Goal: Check status: Check status

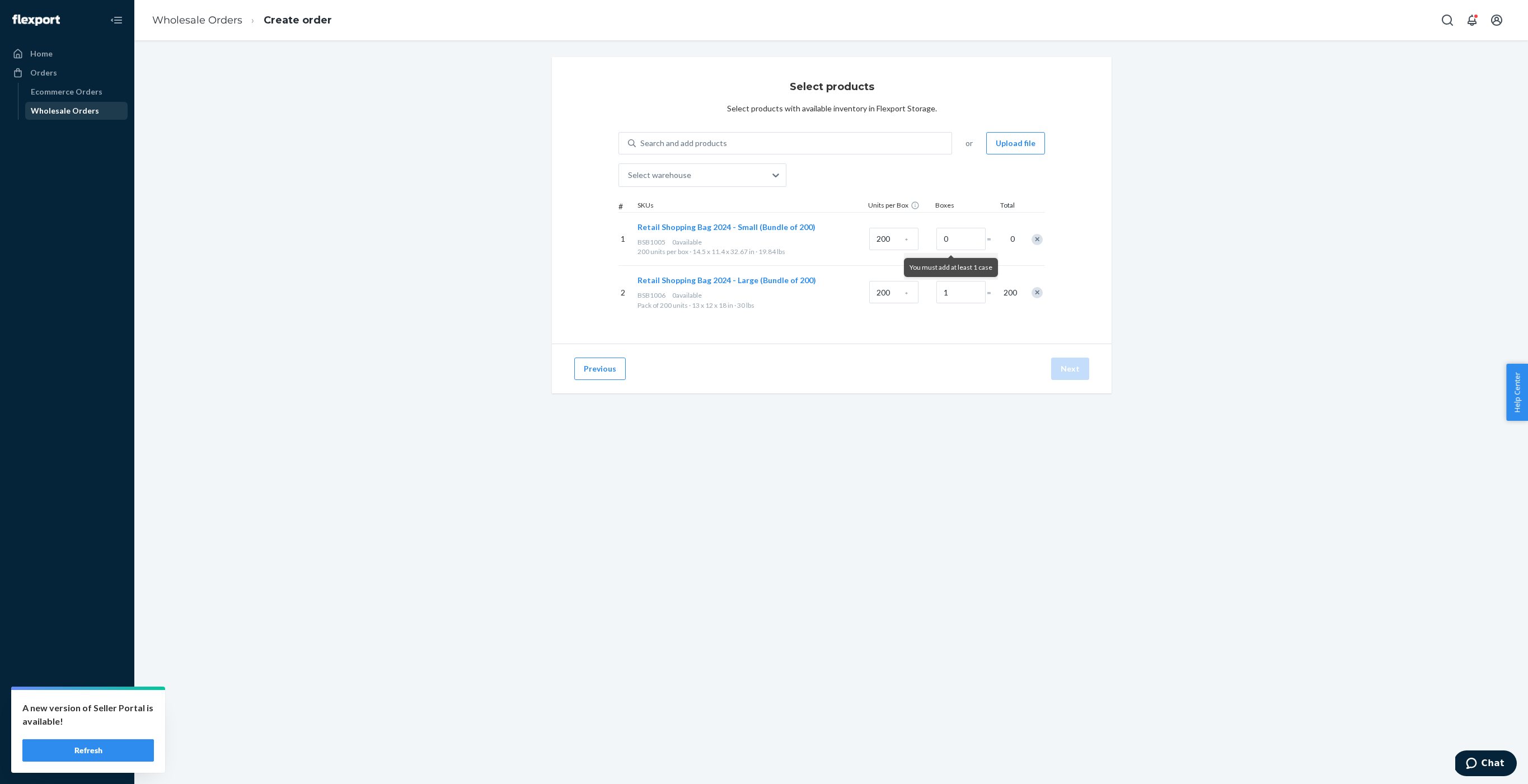
click at [53, 110] on div "Wholesale Orders" at bounding box center [65, 111] width 68 height 11
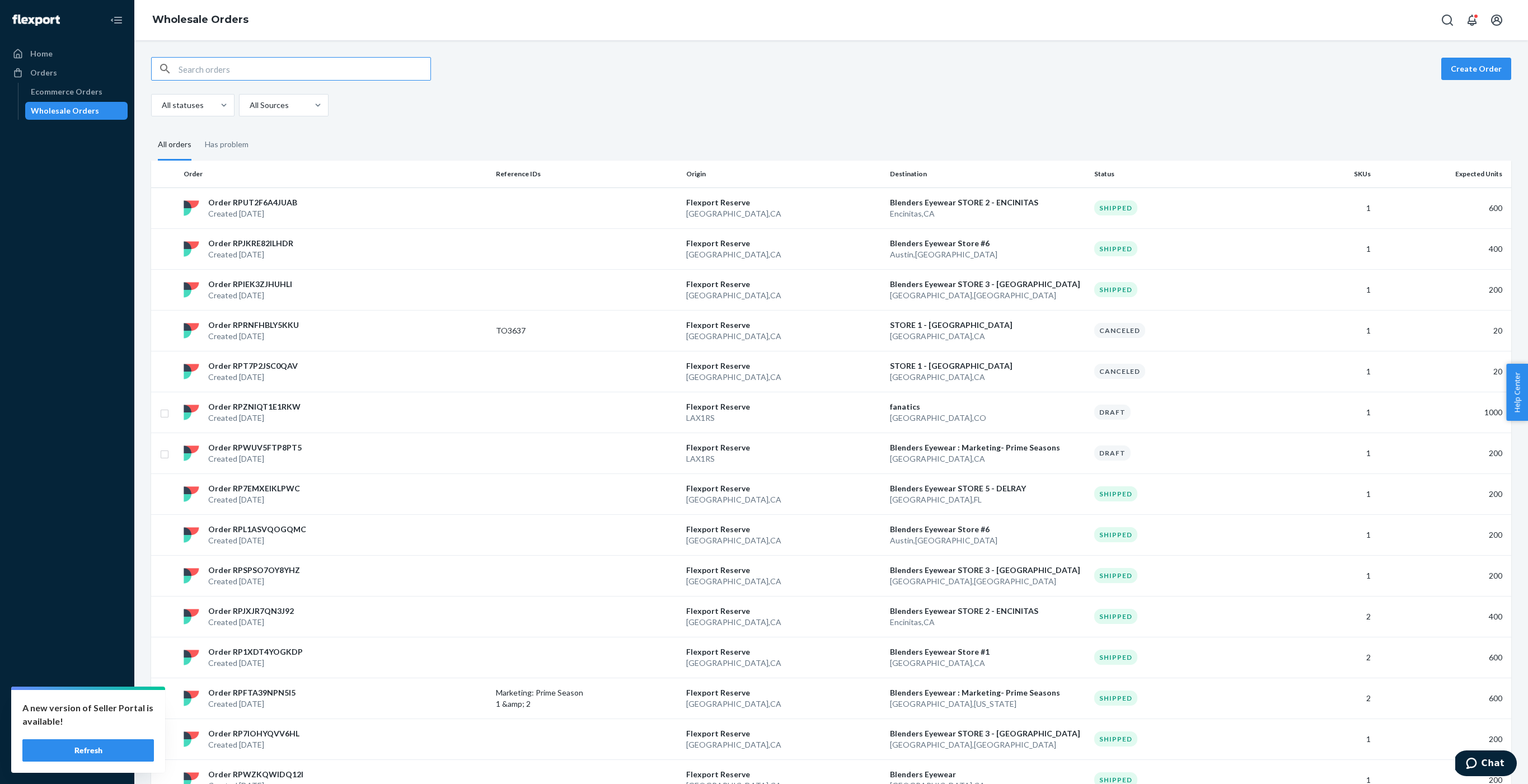
click at [241, 69] on input "text" at bounding box center [304, 69] width 252 height 22
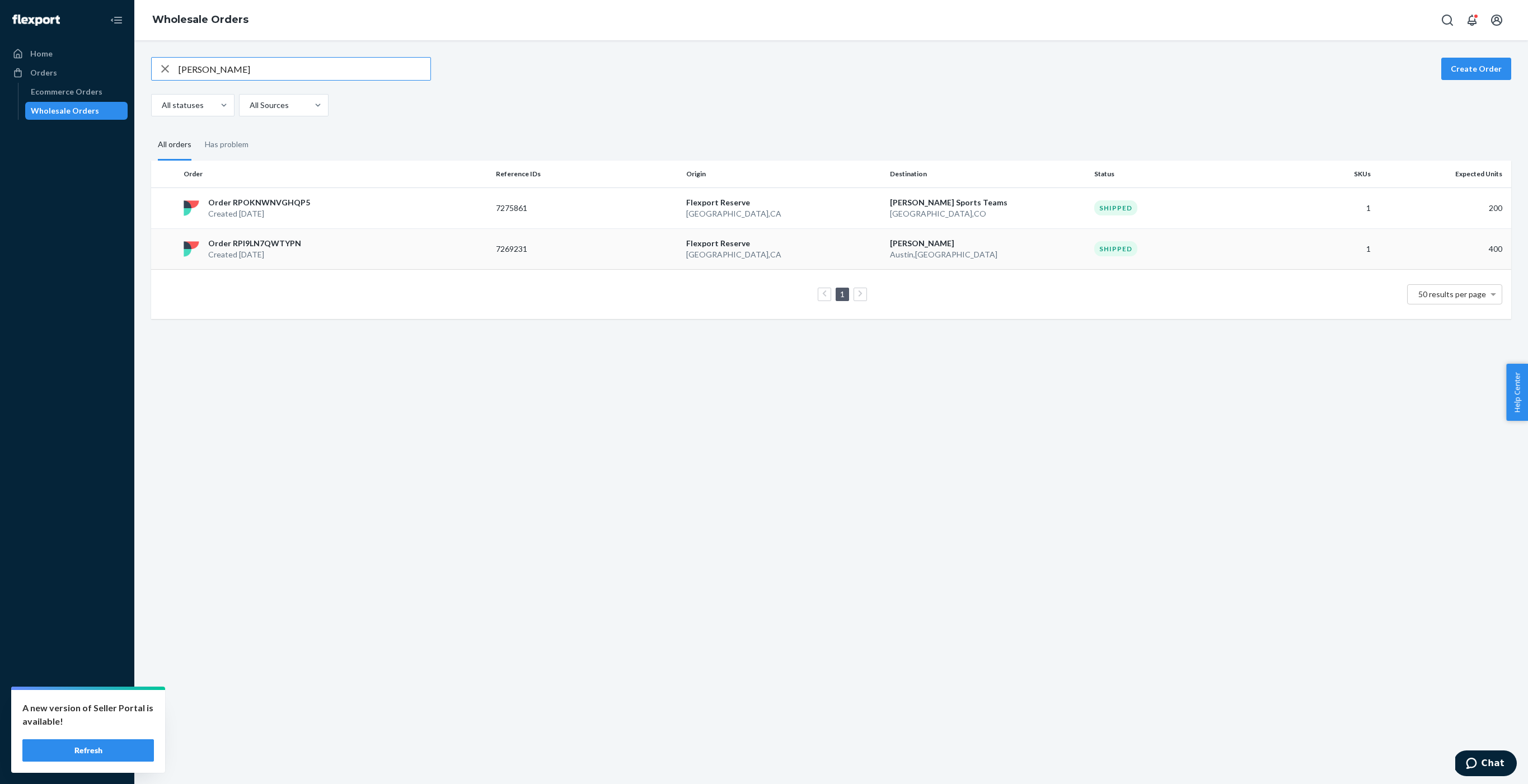
type input "[PERSON_NAME]"
click at [249, 241] on p "Order RPI9LN7QWTYPN" at bounding box center [254, 243] width 93 height 11
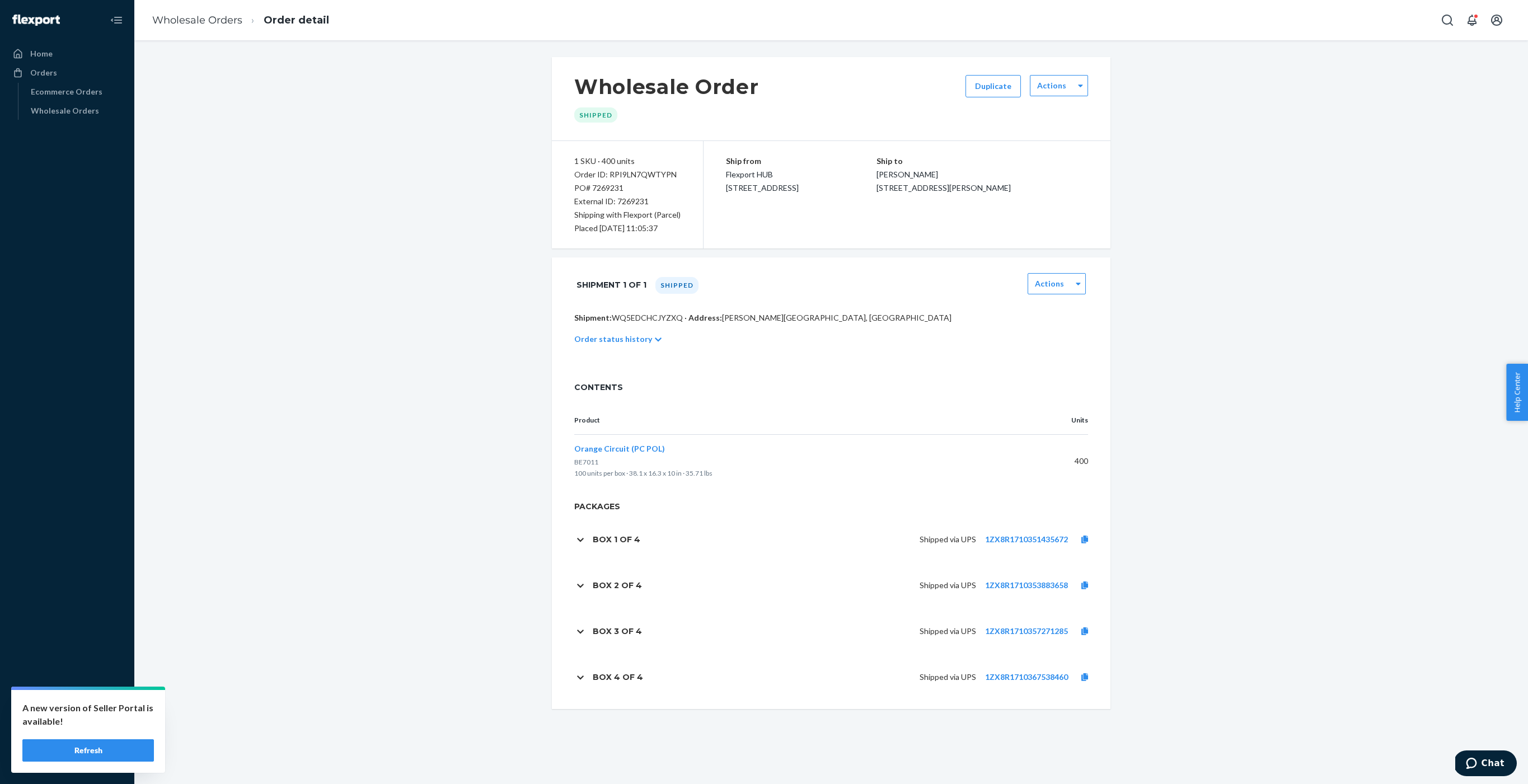
click at [619, 339] on p "Order status history" at bounding box center [613, 339] width 78 height 11
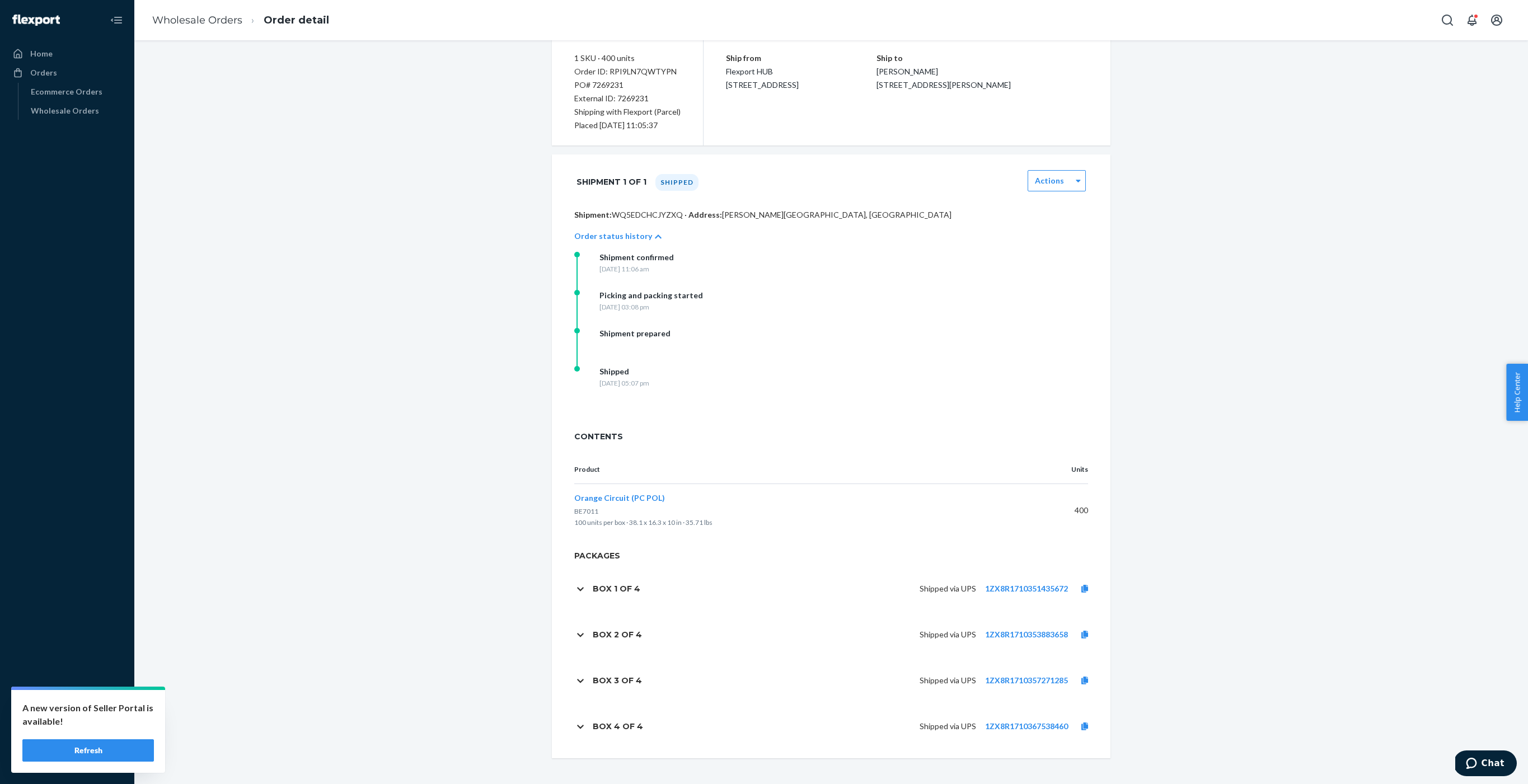
scroll to position [104, 0]
click at [637, 586] on div "Box 1 of 4" at bounding box center [621, 588] width 57 height 24
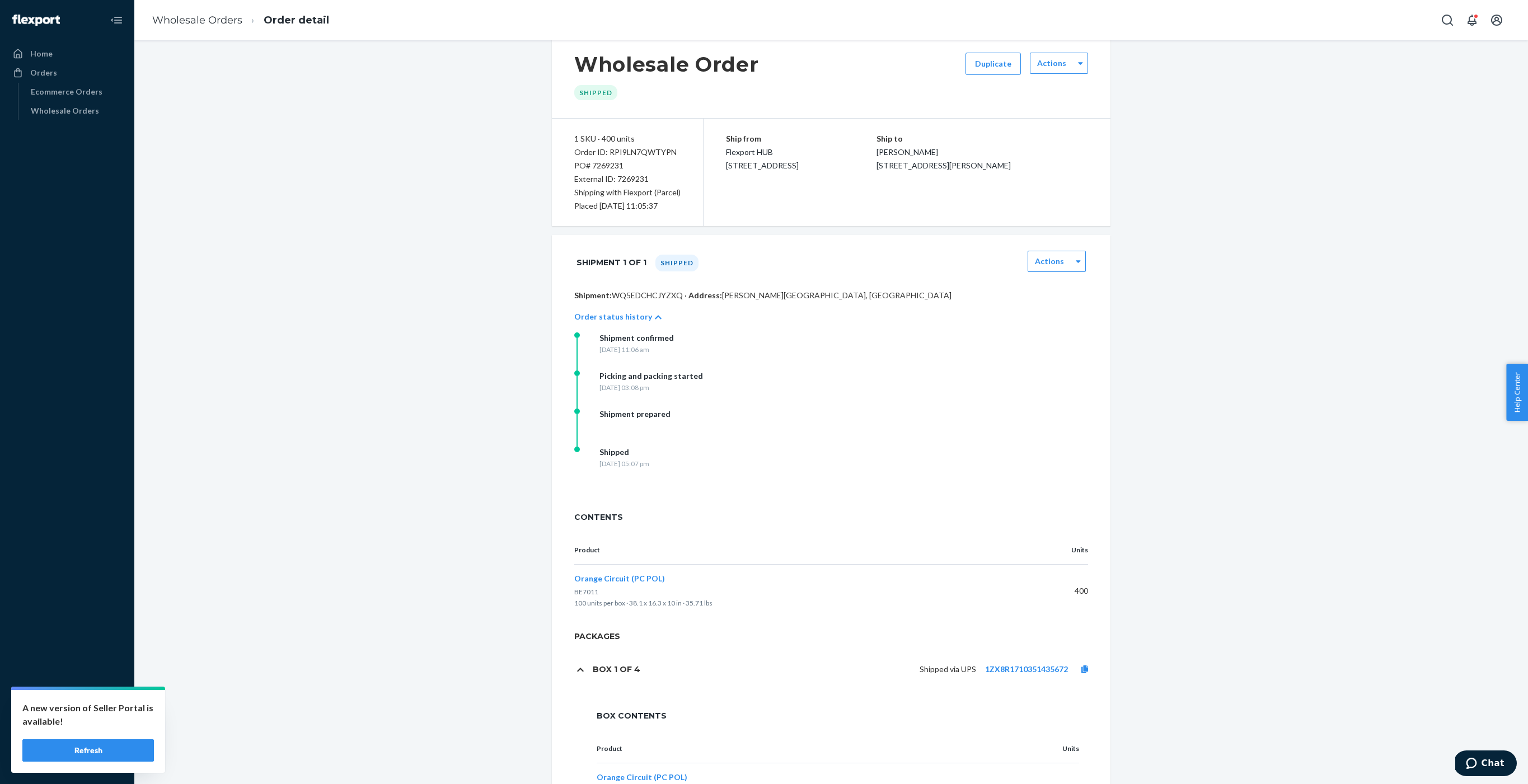
scroll to position [29, 0]
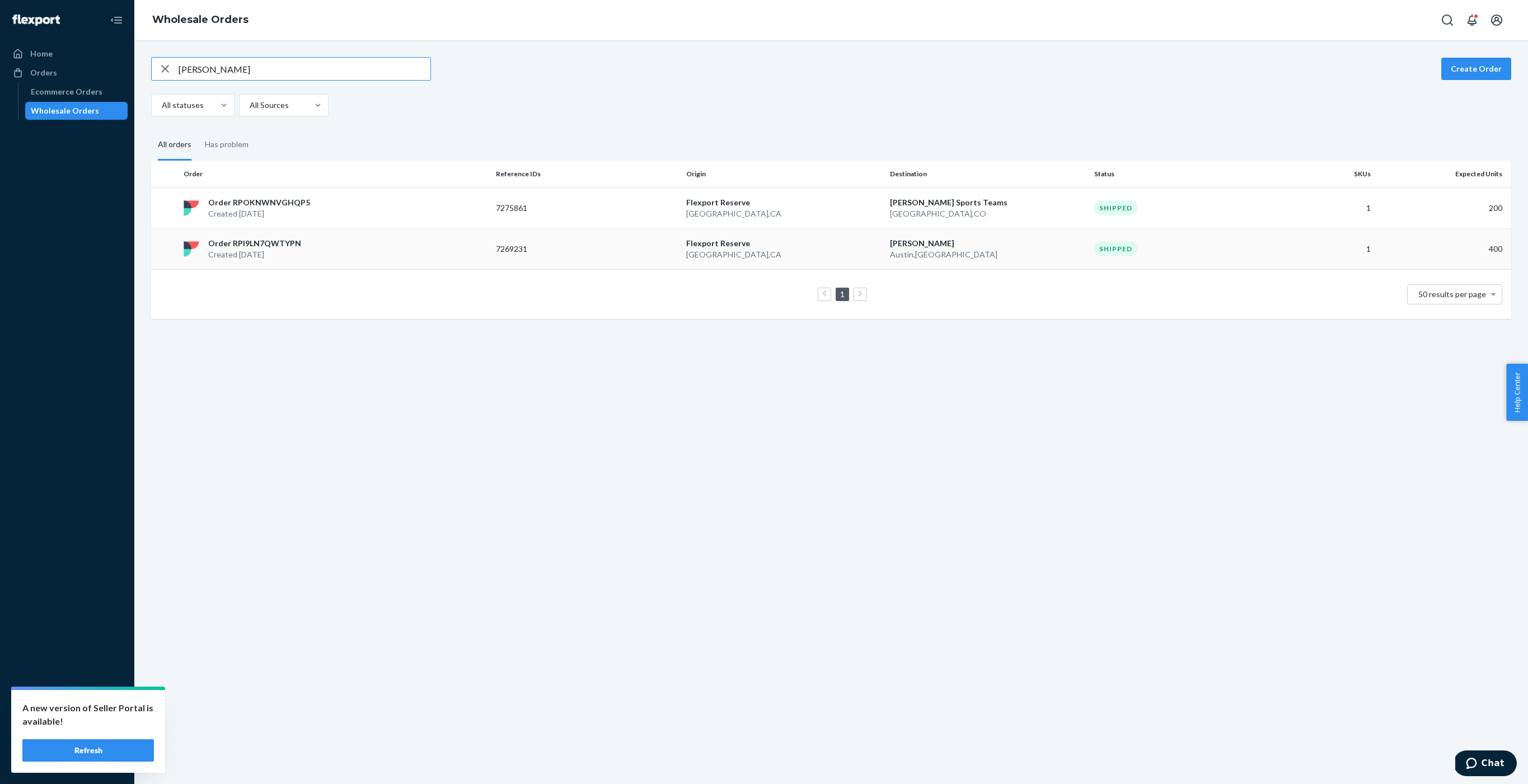
click at [264, 243] on p "Order RPI9LN7QWTYPN" at bounding box center [254, 243] width 93 height 11
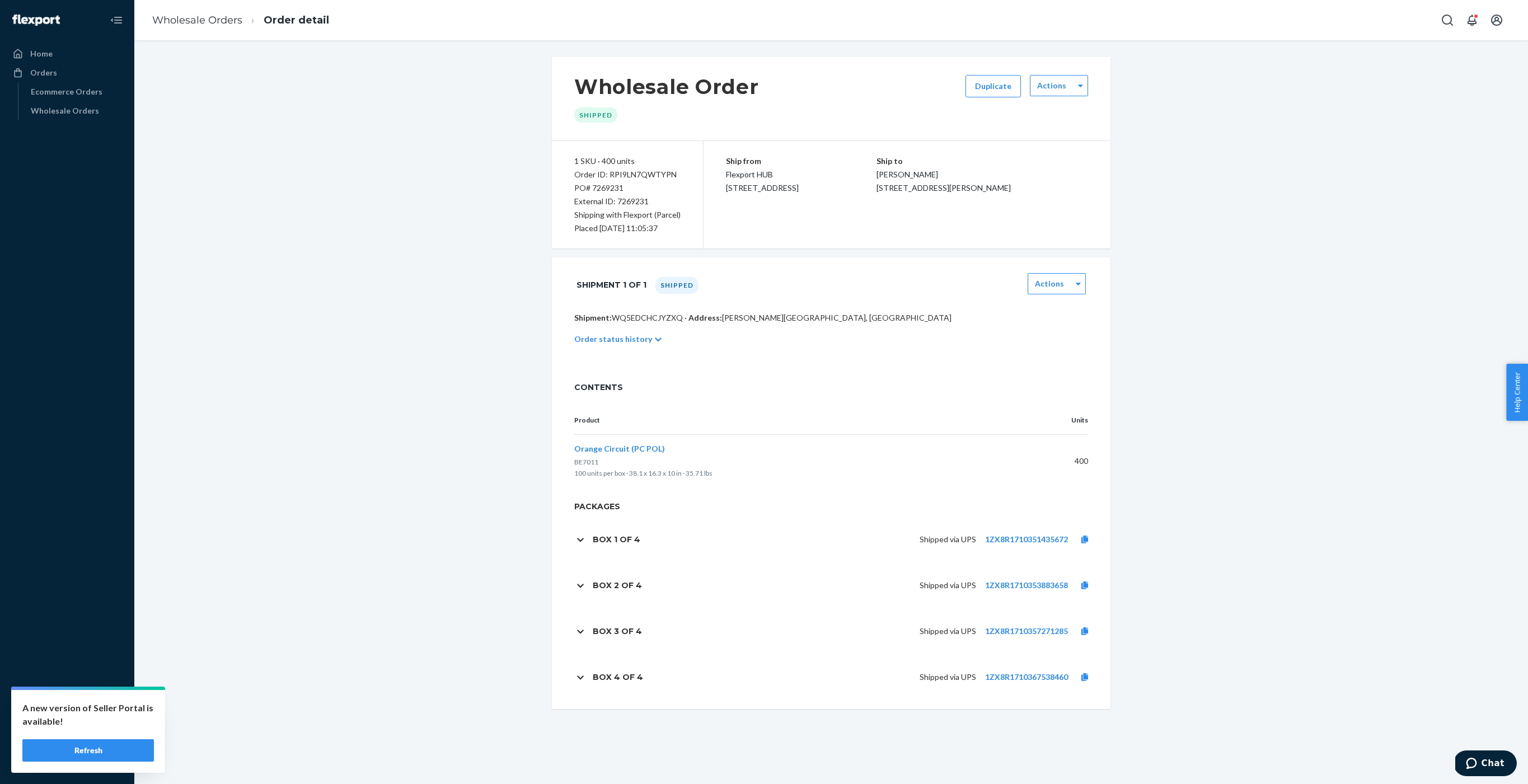
click at [632, 333] on div "Order status history" at bounding box center [831, 339] width 514 height 31
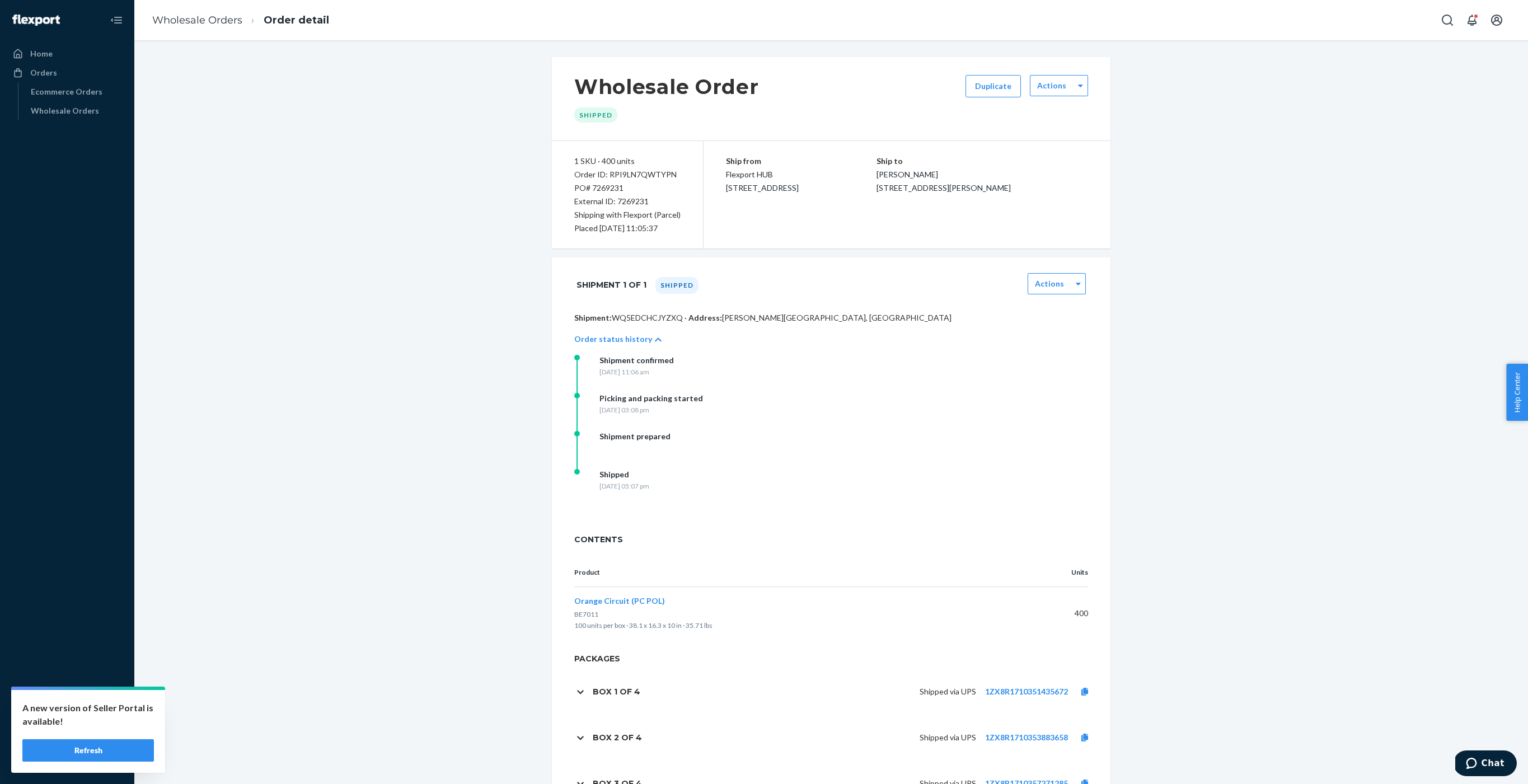
scroll to position [104, 0]
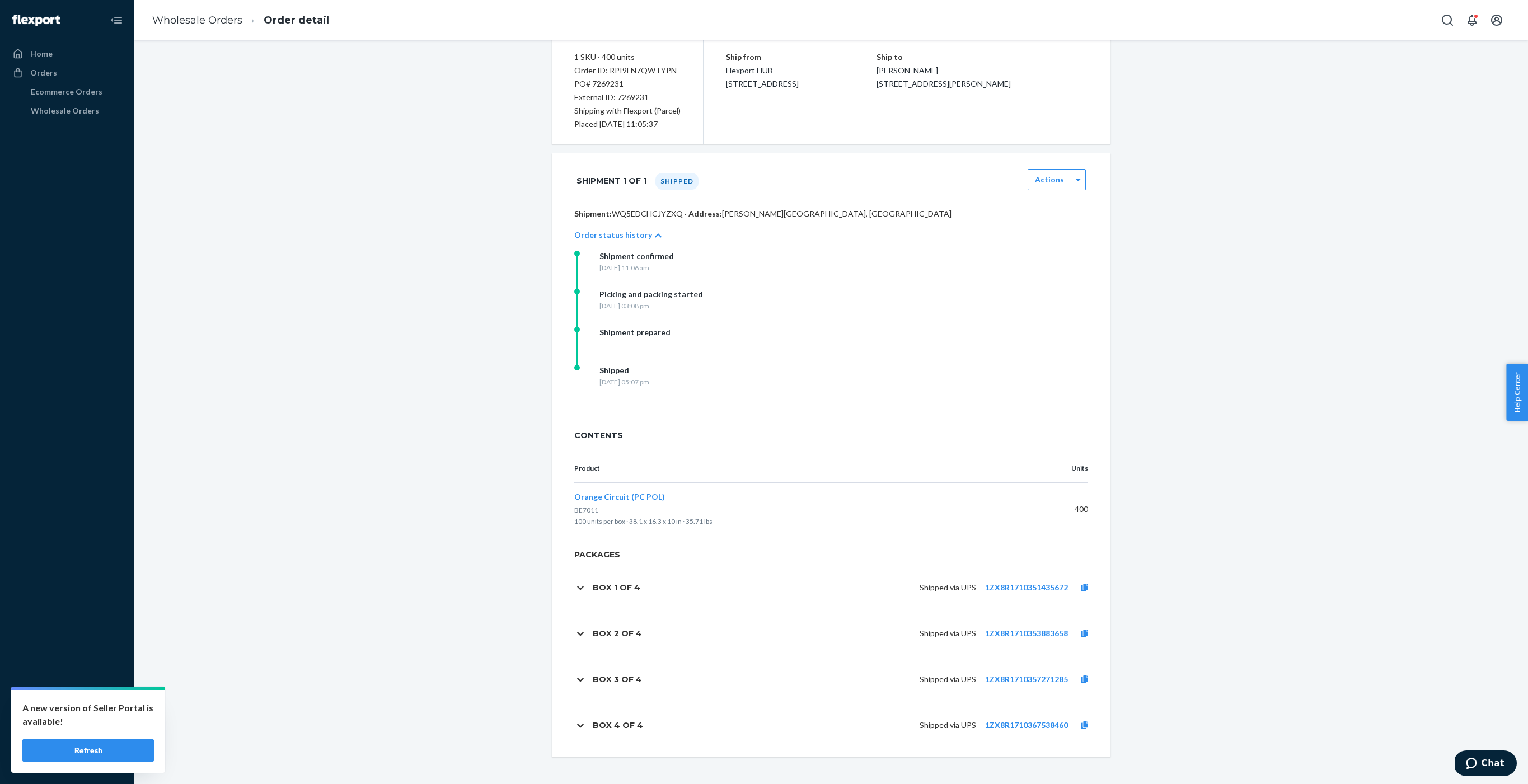
click at [620, 584] on h1 "Box 1 of 4" at bounding box center [616, 588] width 47 height 10
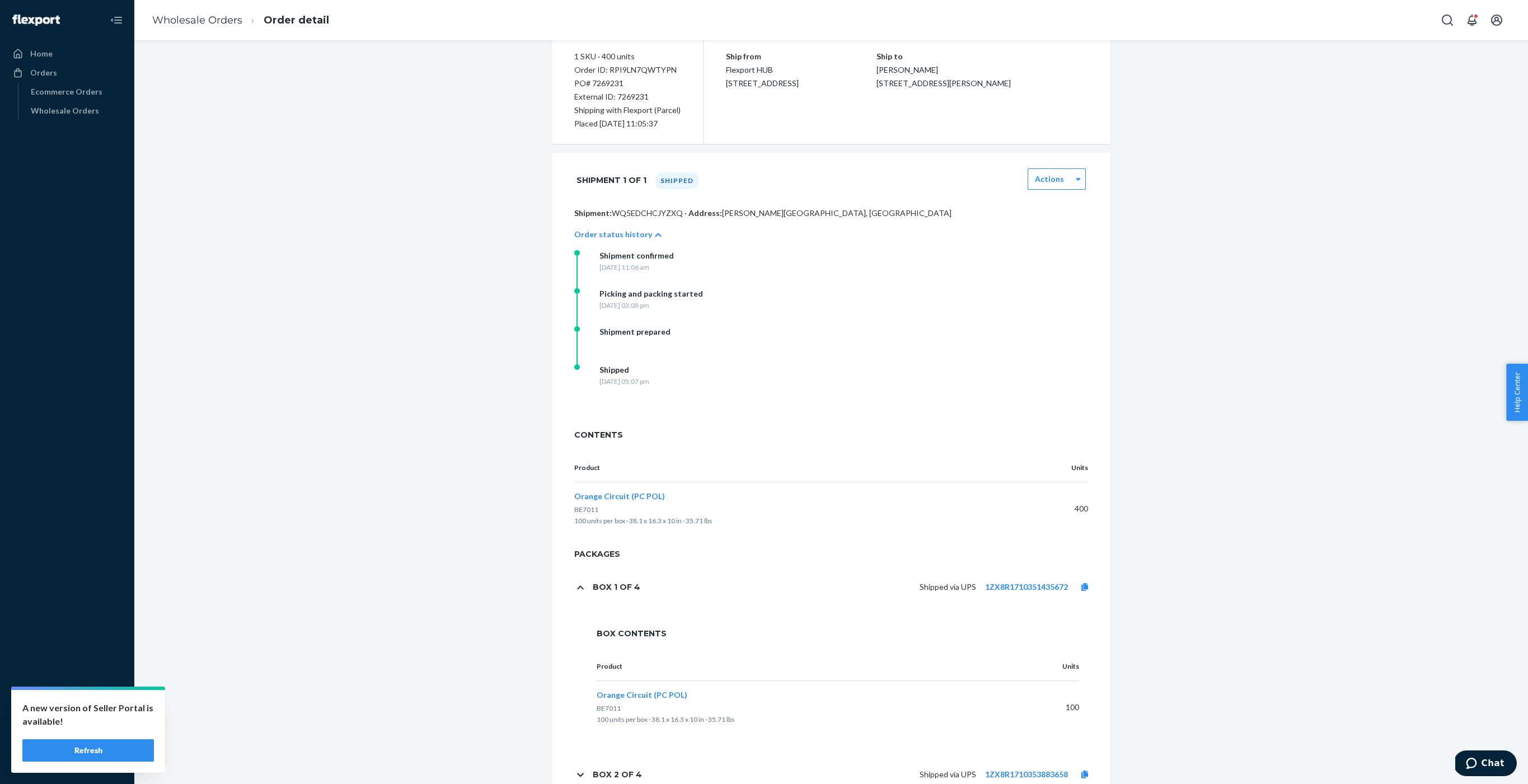
scroll to position [247, 0]
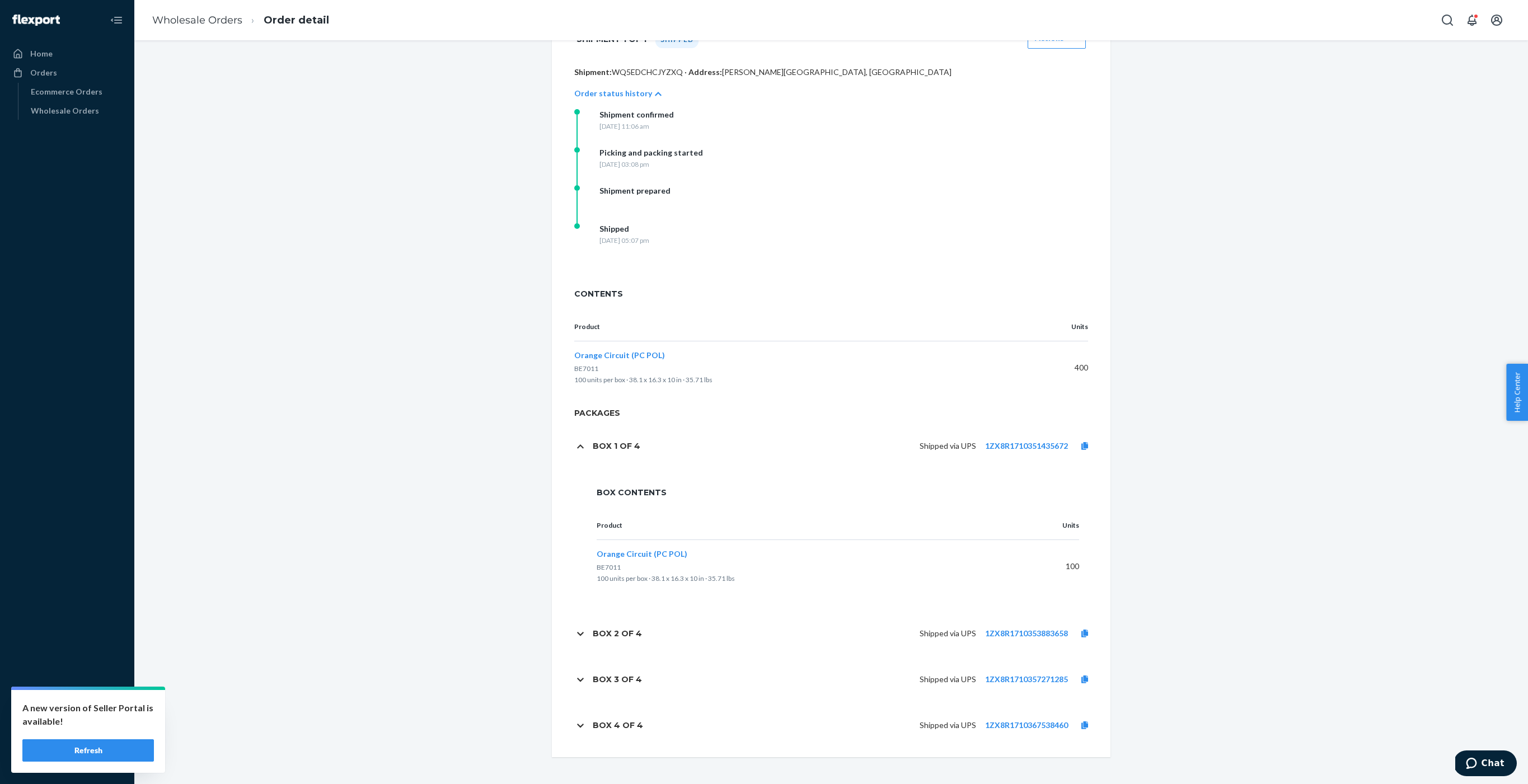
click at [623, 625] on div "Box 2 of 4" at bounding box center [622, 634] width 58 height 24
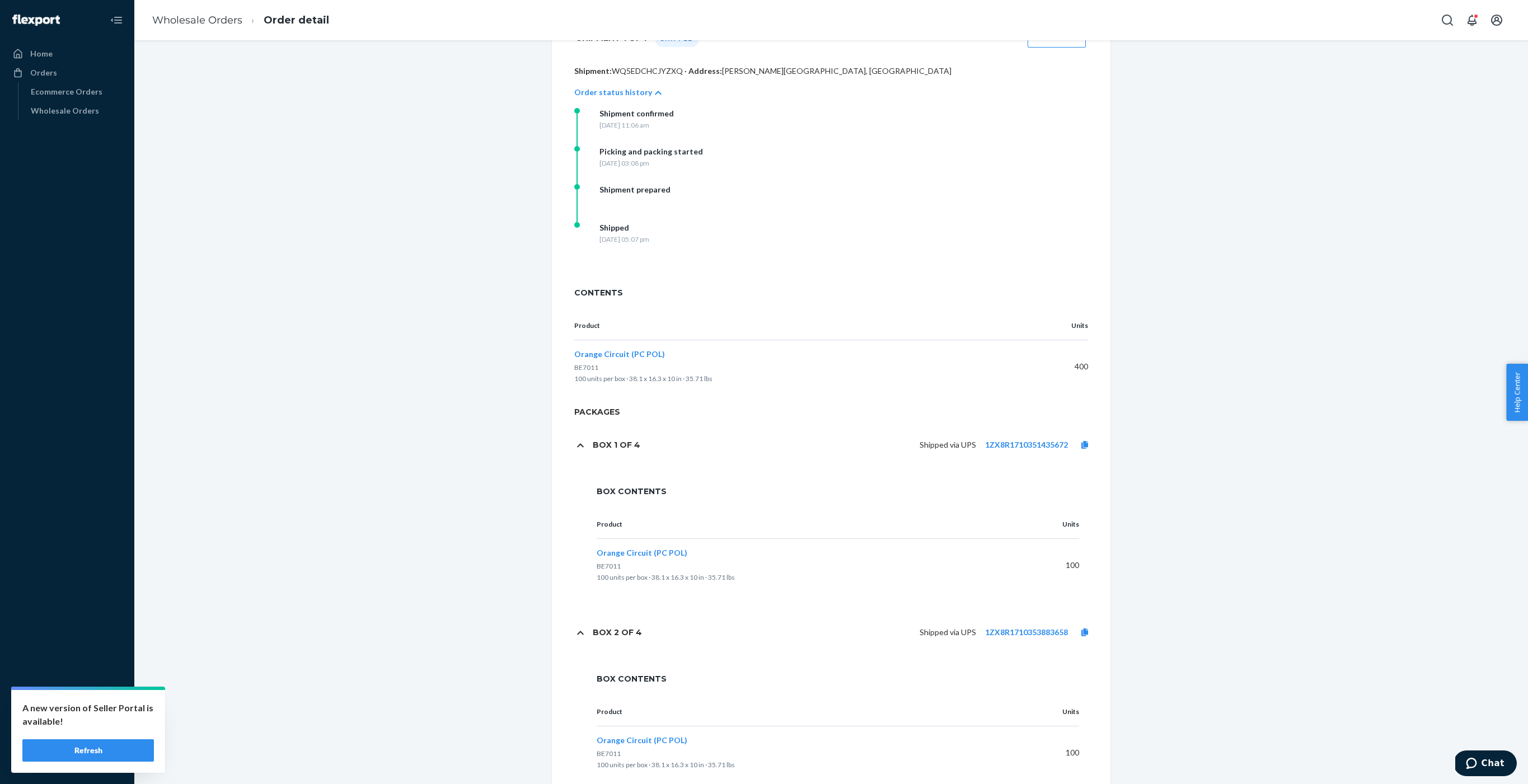
scroll to position [389, 0]
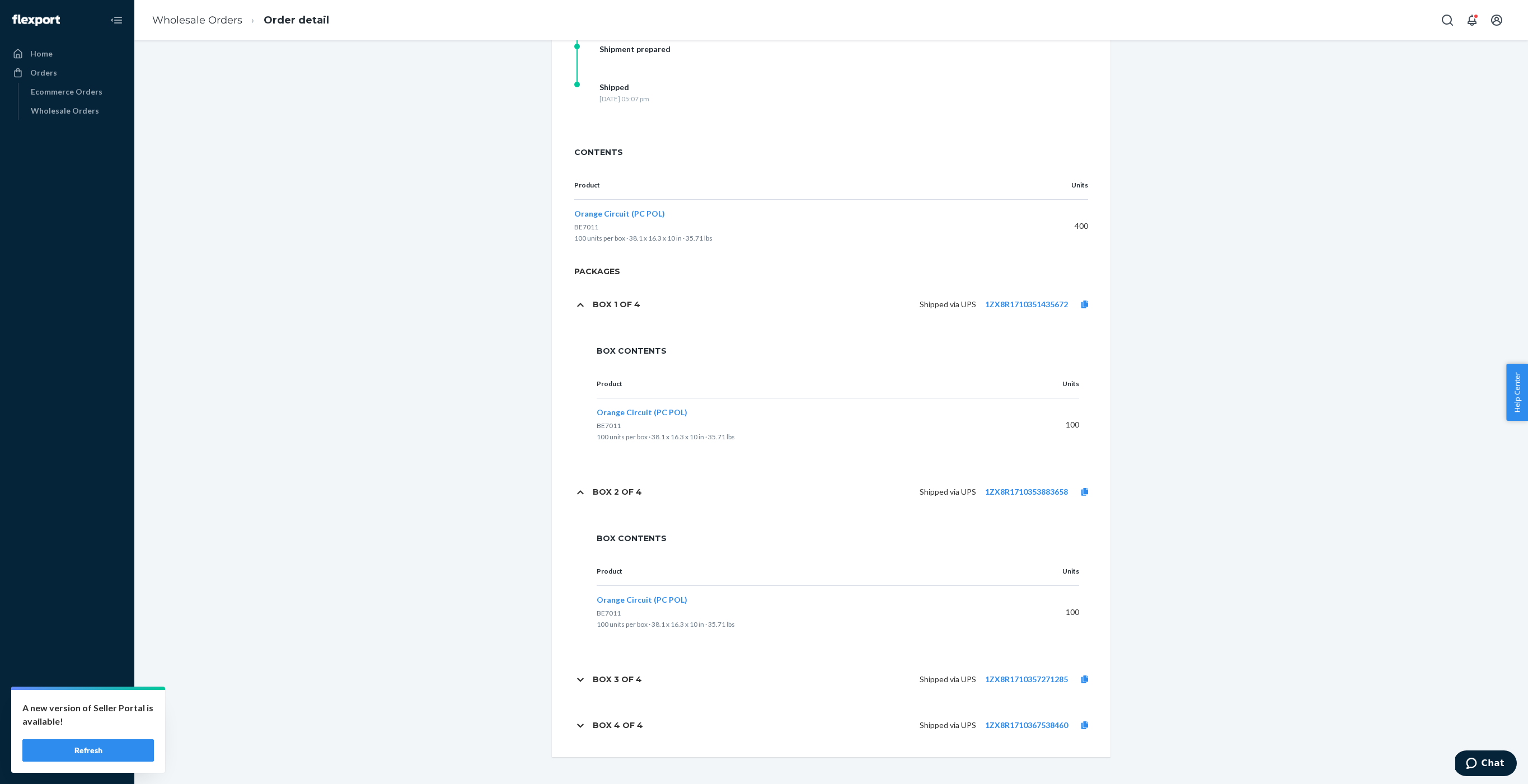
click at [618, 673] on div "Box 3 of 4" at bounding box center [622, 680] width 58 height 24
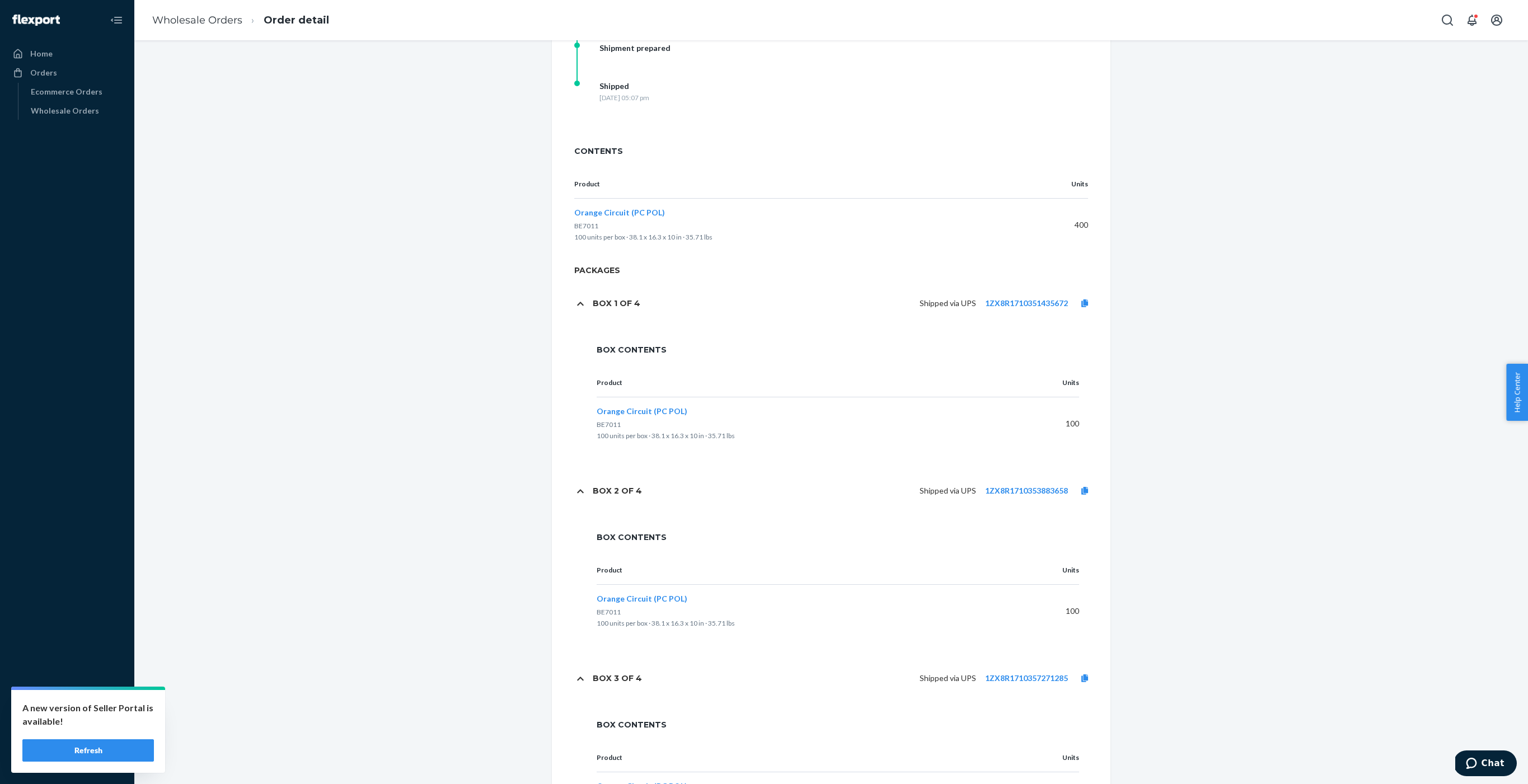
scroll to position [530, 0]
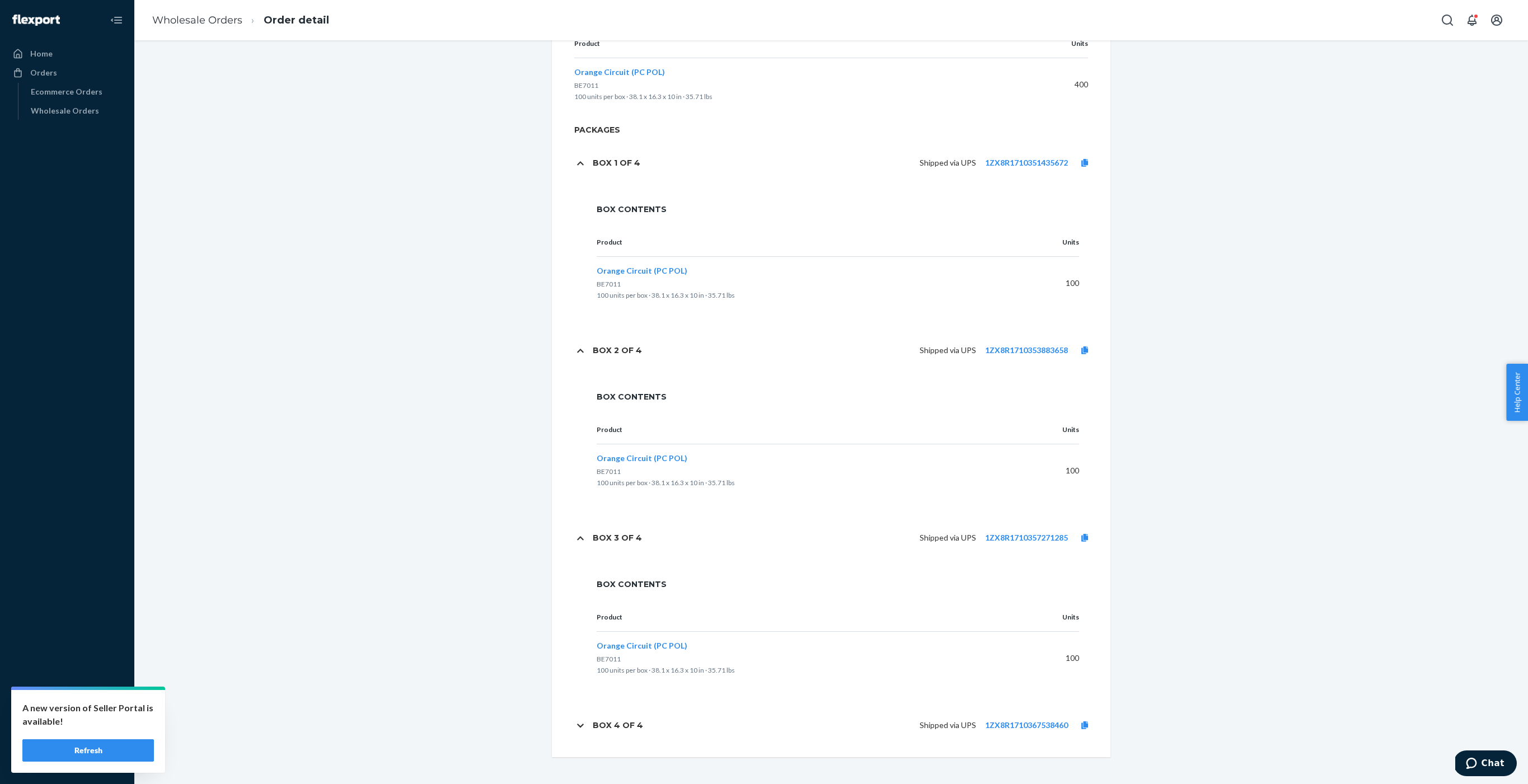
click at [617, 724] on h1 "Box 4 of 4" at bounding box center [618, 725] width 50 height 10
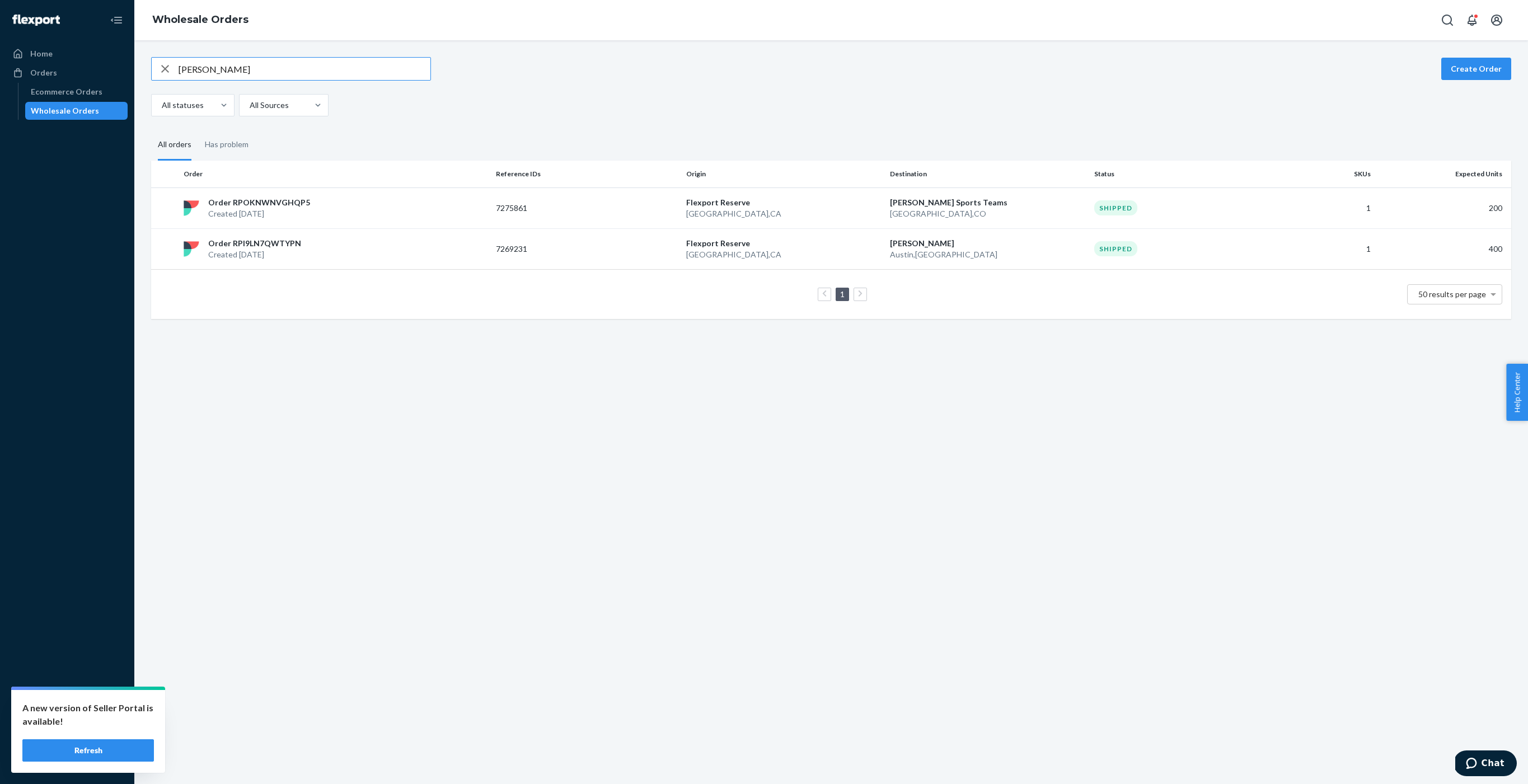
type input "[PERSON_NAME]"
drag, startPoint x: 254, startPoint y: 72, endPoint x: 159, endPoint y: 68, distance: 95.1
click at [159, 68] on div "[PERSON_NAME]" at bounding box center [291, 69] width 279 height 22
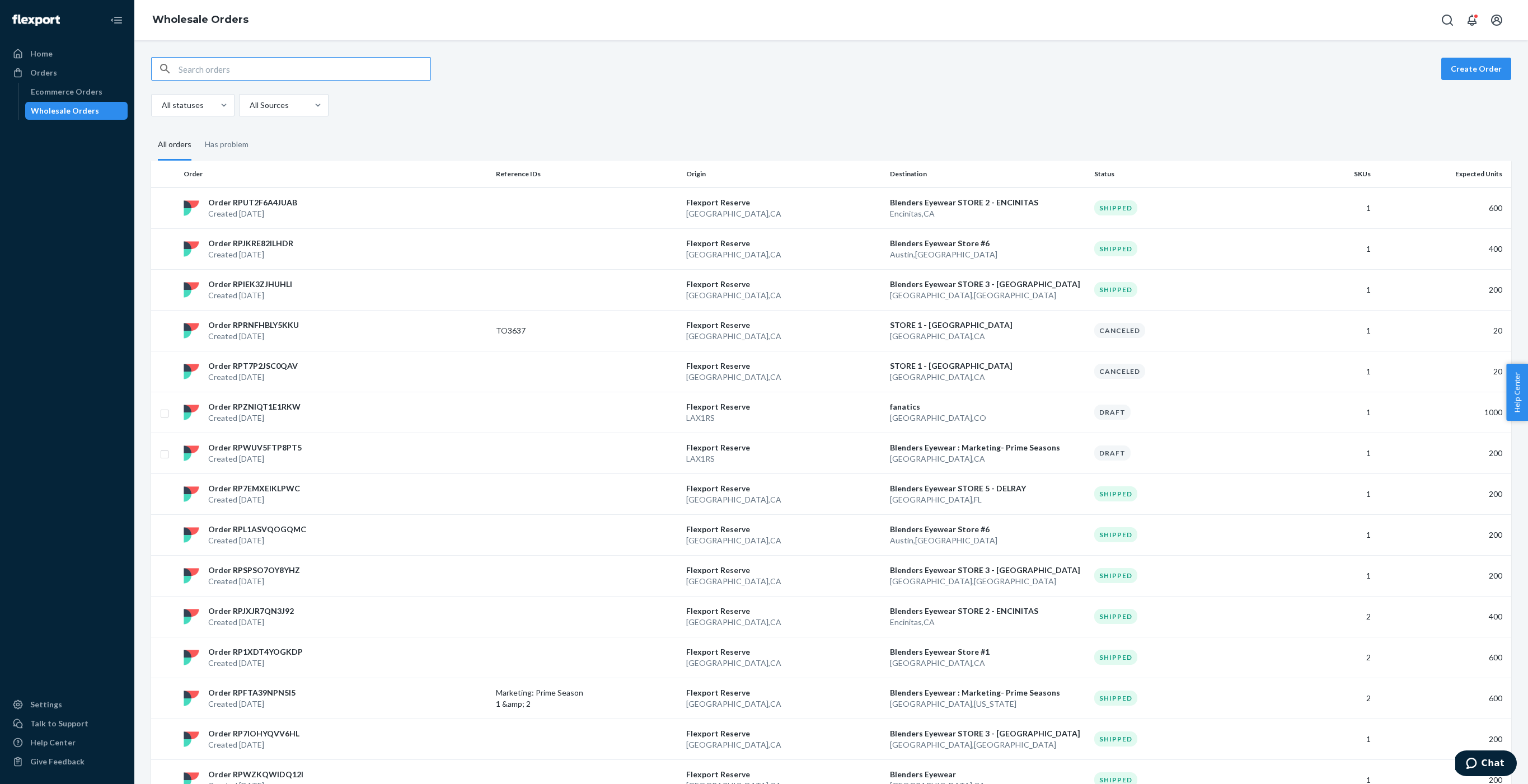
paste input "136423615"
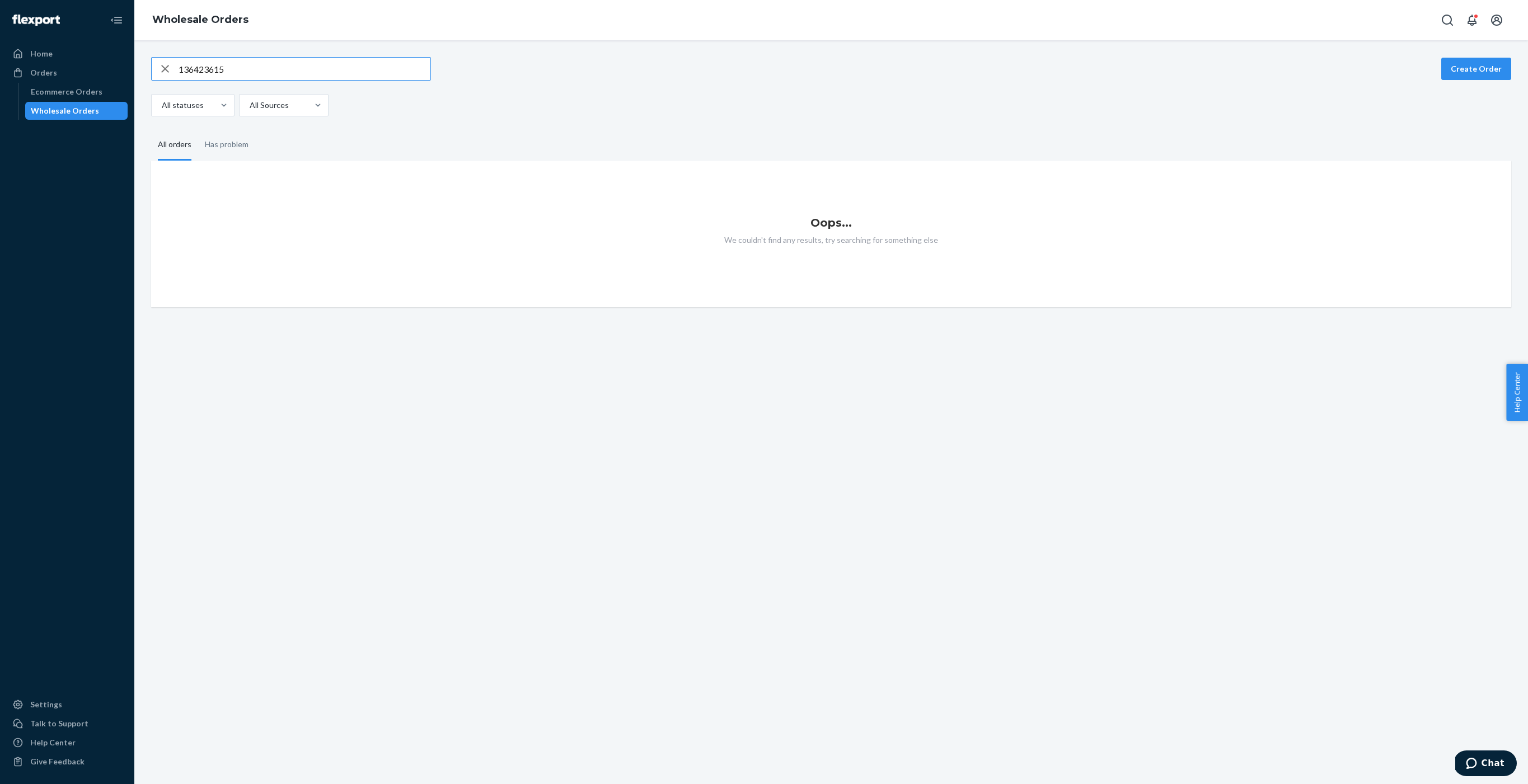
drag, startPoint x: 181, startPoint y: 69, endPoint x: 167, endPoint y: 179, distance: 110.9
click at [178, 70] on input "136423615" at bounding box center [304, 69] width 252 height 22
type input "136423615"
click at [79, 92] on div "Ecommerce Orders" at bounding box center [66, 92] width 72 height 11
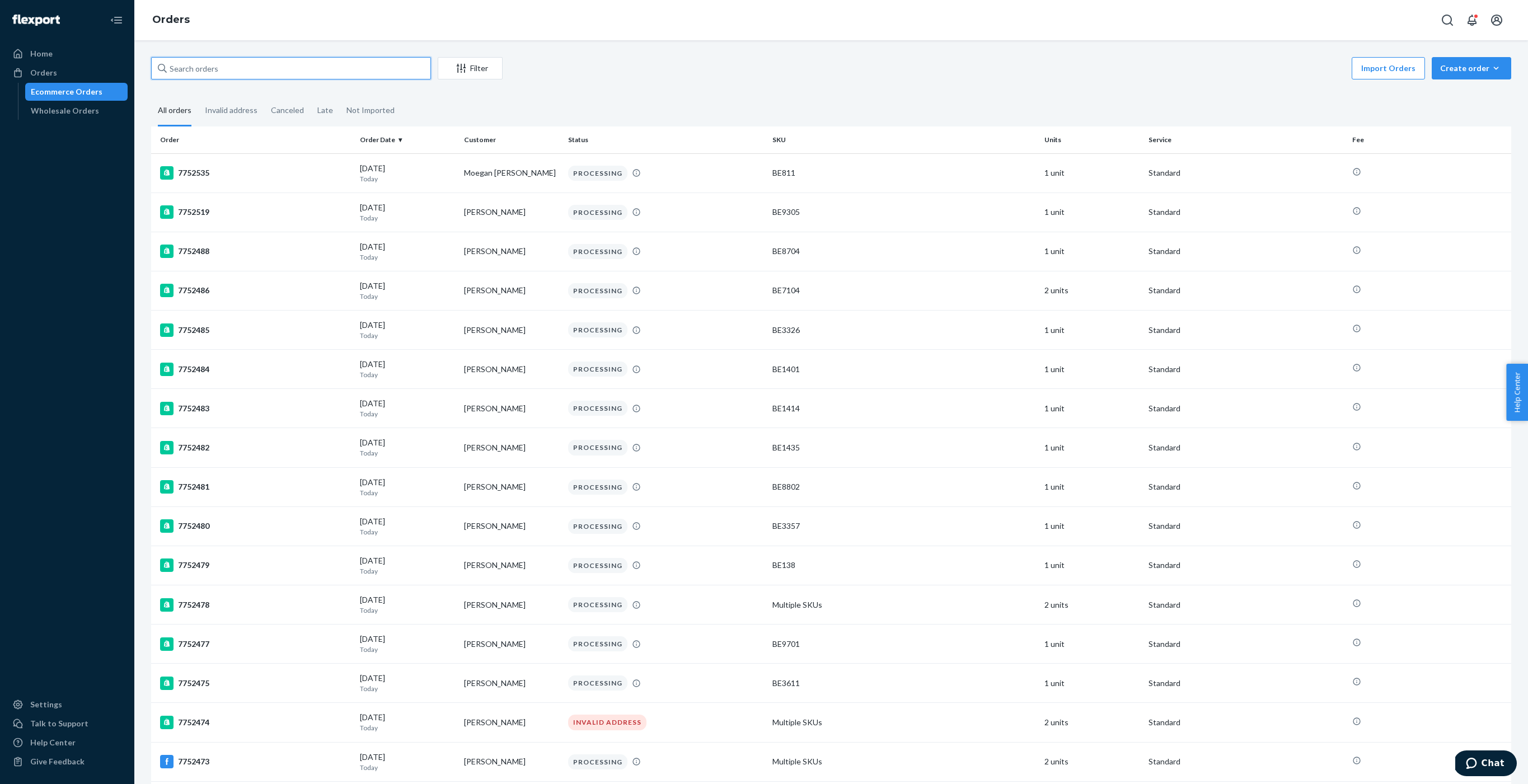
click at [241, 66] on input "text" at bounding box center [291, 68] width 280 height 22
paste input "136423615"
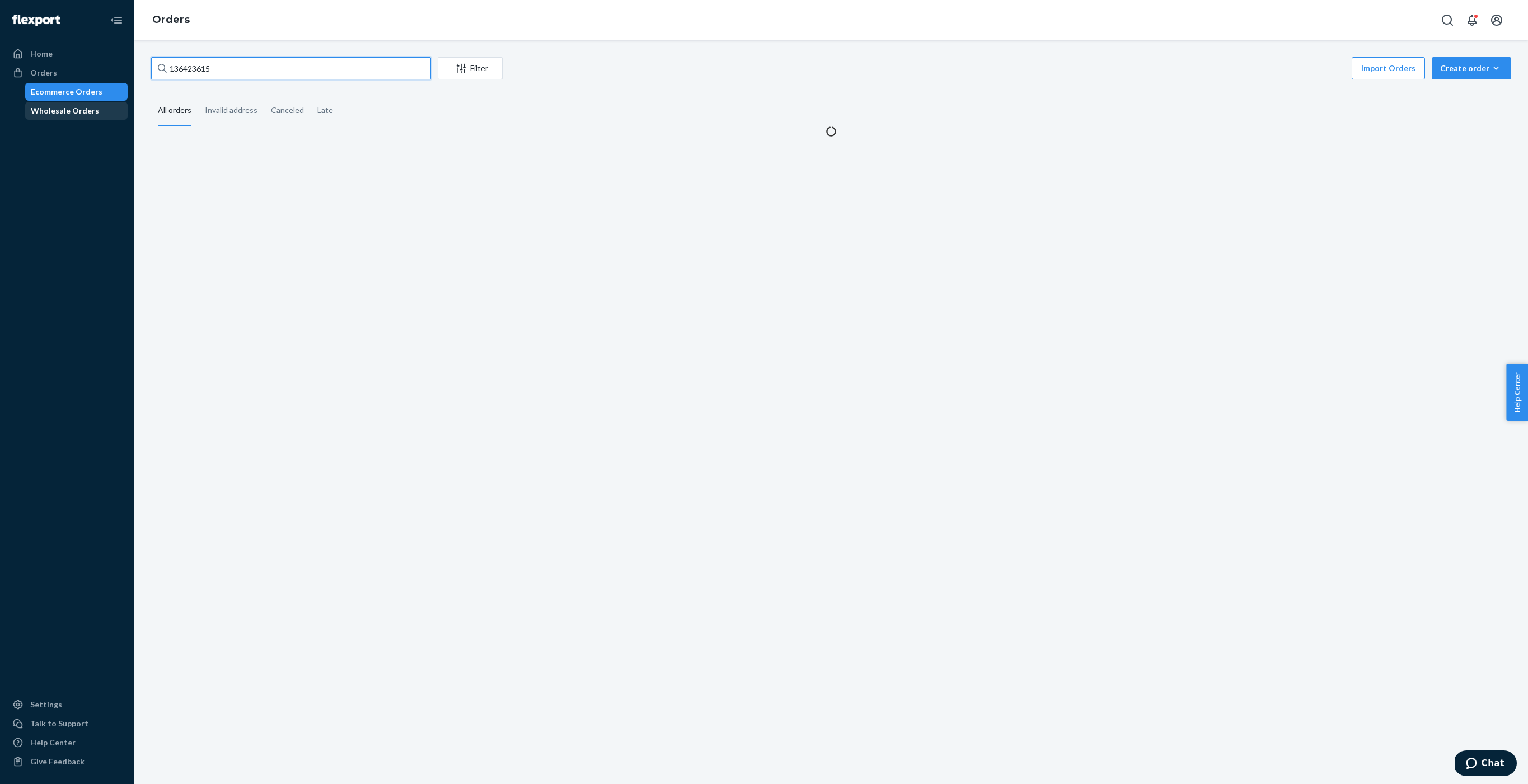
type input "136423615"
click at [60, 111] on div "Wholesale Orders" at bounding box center [65, 111] width 68 height 11
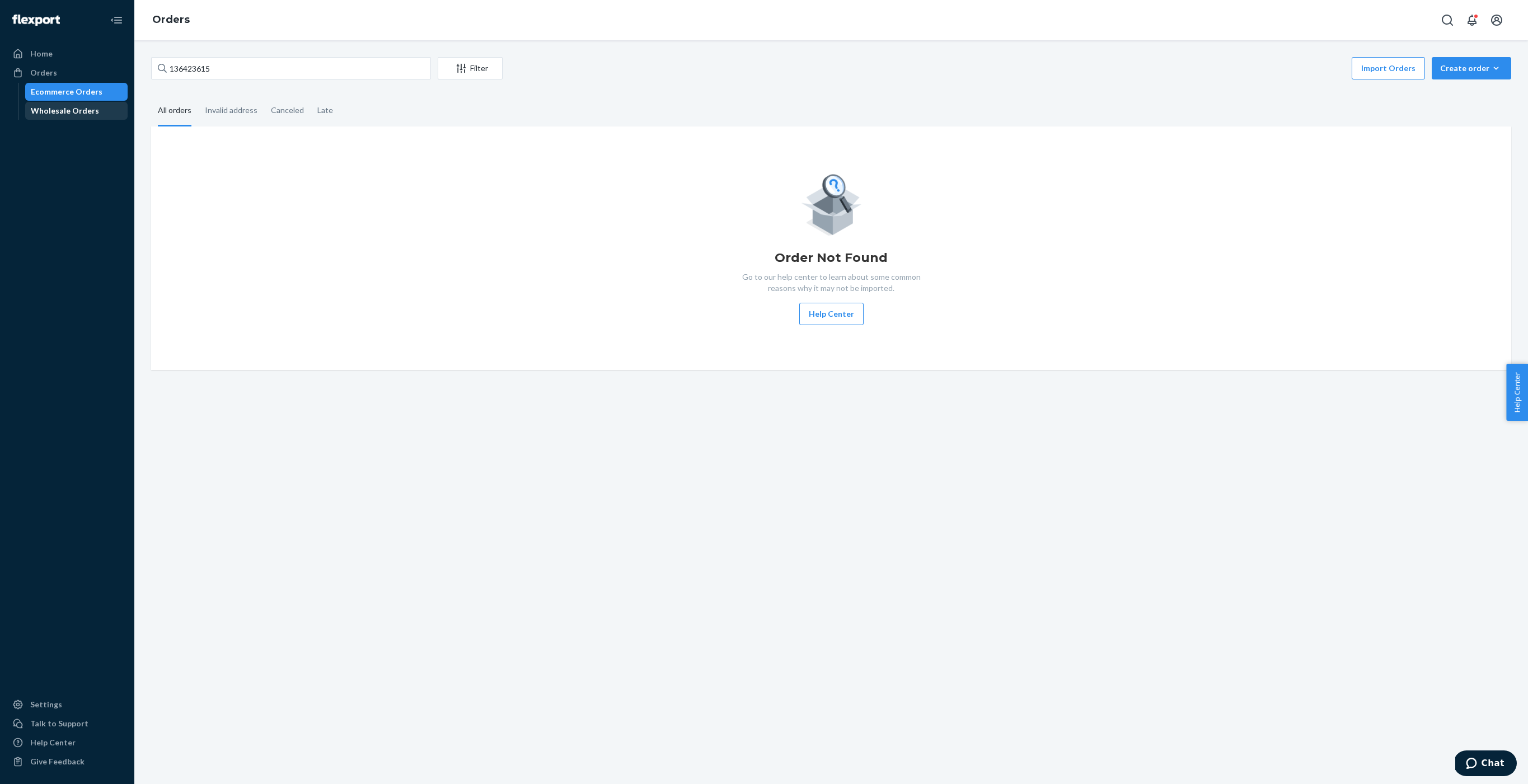
click at [65, 114] on div "Wholesale Orders" at bounding box center [65, 111] width 68 height 11
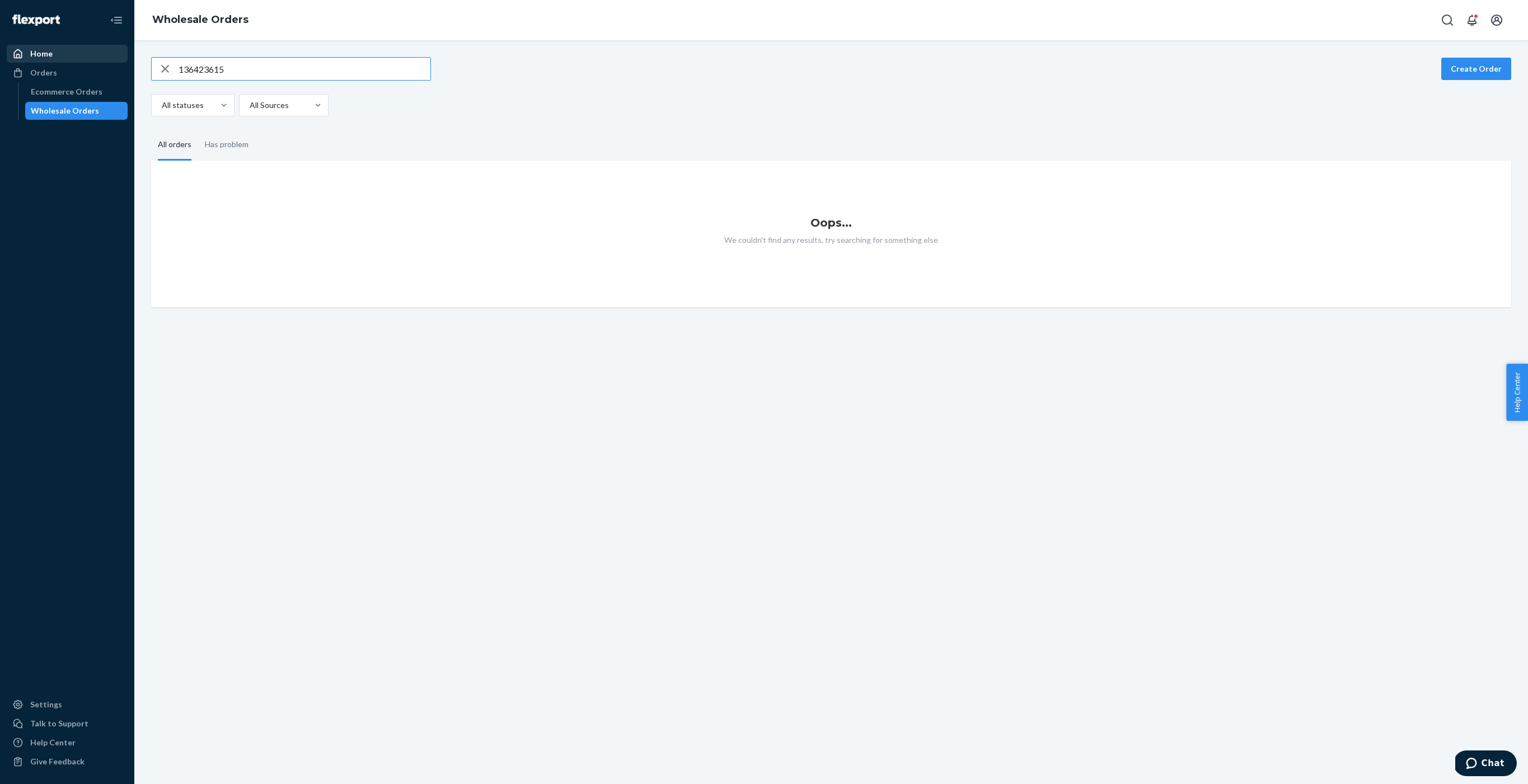
drag, startPoint x: 244, startPoint y: 68, endPoint x: 50, endPoint y: 56, distance: 194.4
click at [50, 56] on div "Home Orders Ecommerce Orders Wholesale Orders Settings Talk to Support Help Cen…" at bounding box center [764, 392] width 1528 height 784
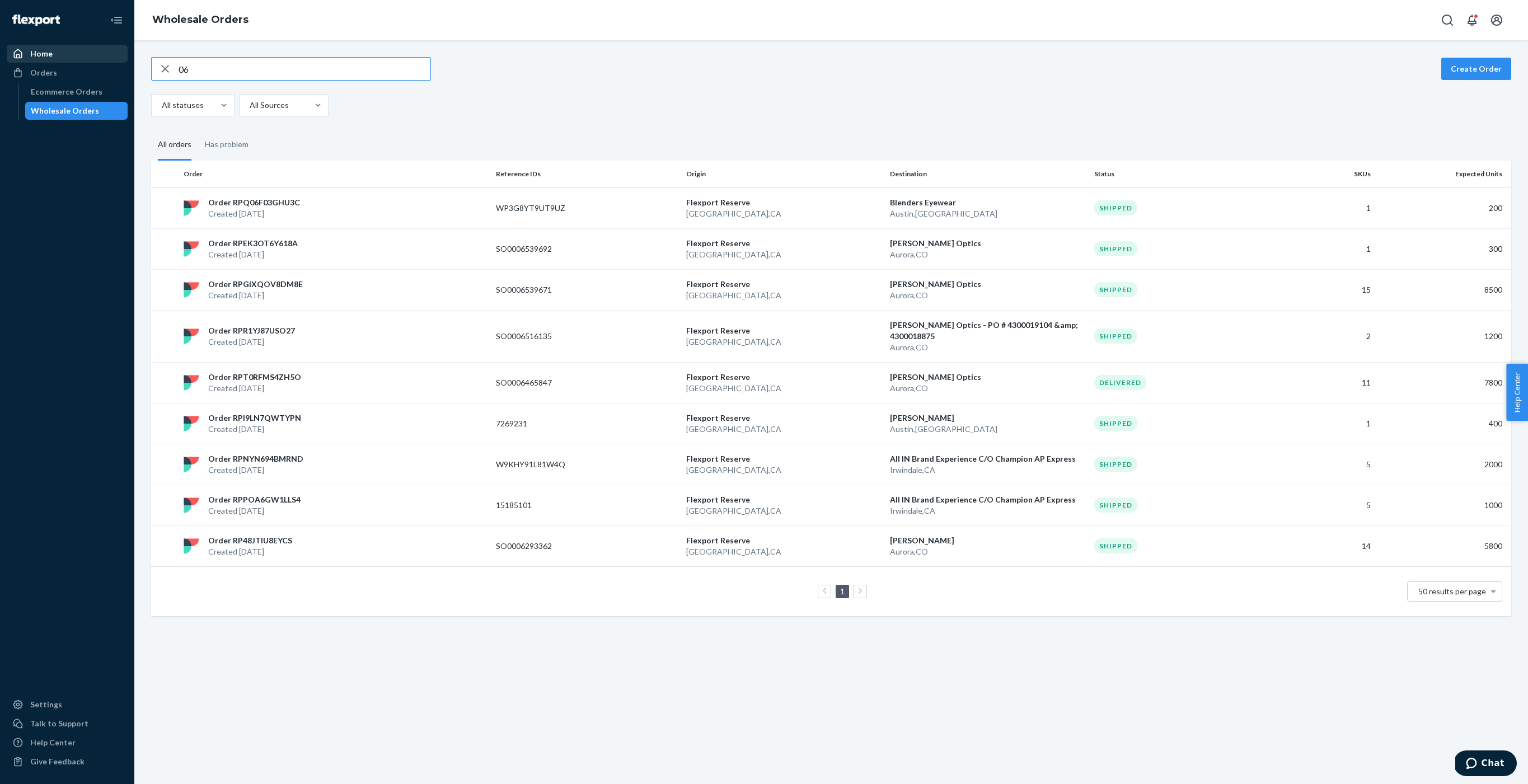
type input "0"
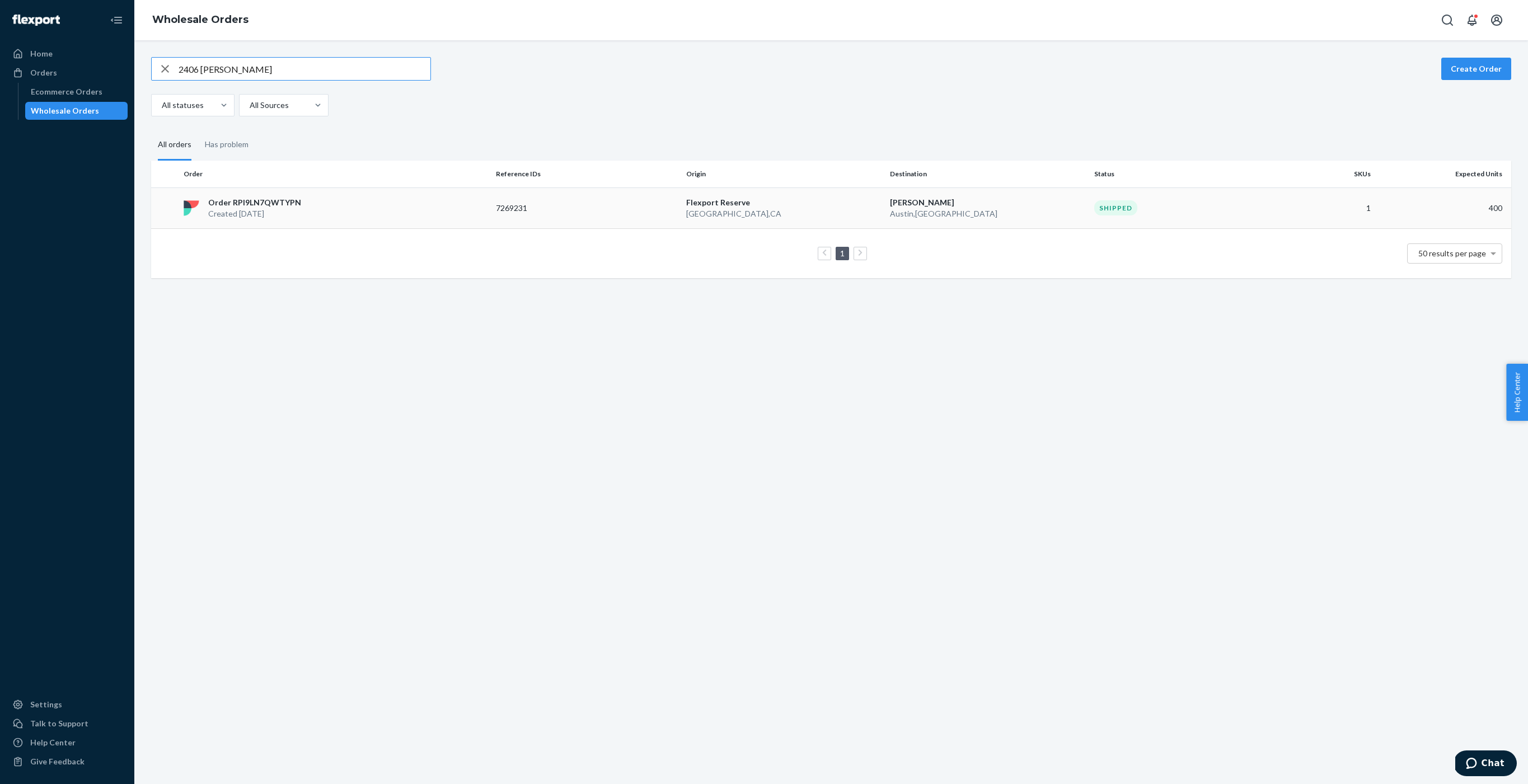
type input "2406 robert"
click at [271, 201] on p "Order RPI9LN7QWTYPN" at bounding box center [254, 203] width 93 height 11
drag, startPoint x: 239, startPoint y: 65, endPoint x: 109, endPoint y: 53, distance: 130.6
click at [109, 53] on div "Home Orders Ecommerce Orders Wholesale Orders Settings Talk to Support Help Cen…" at bounding box center [764, 392] width 1528 height 784
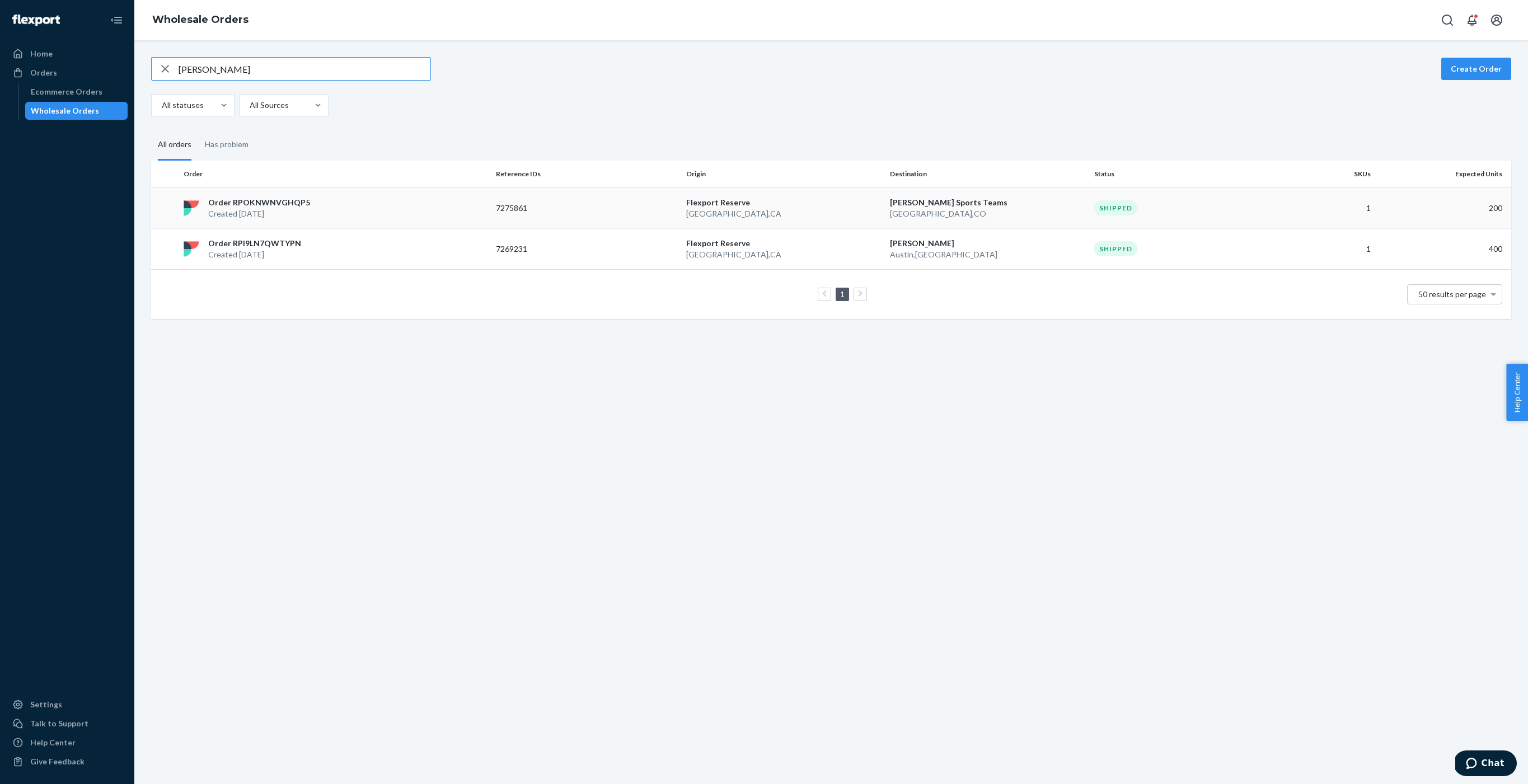
type input "mike lebrias"
click at [236, 201] on p "Order RPOKNWNVGHQP5" at bounding box center [259, 203] width 102 height 11
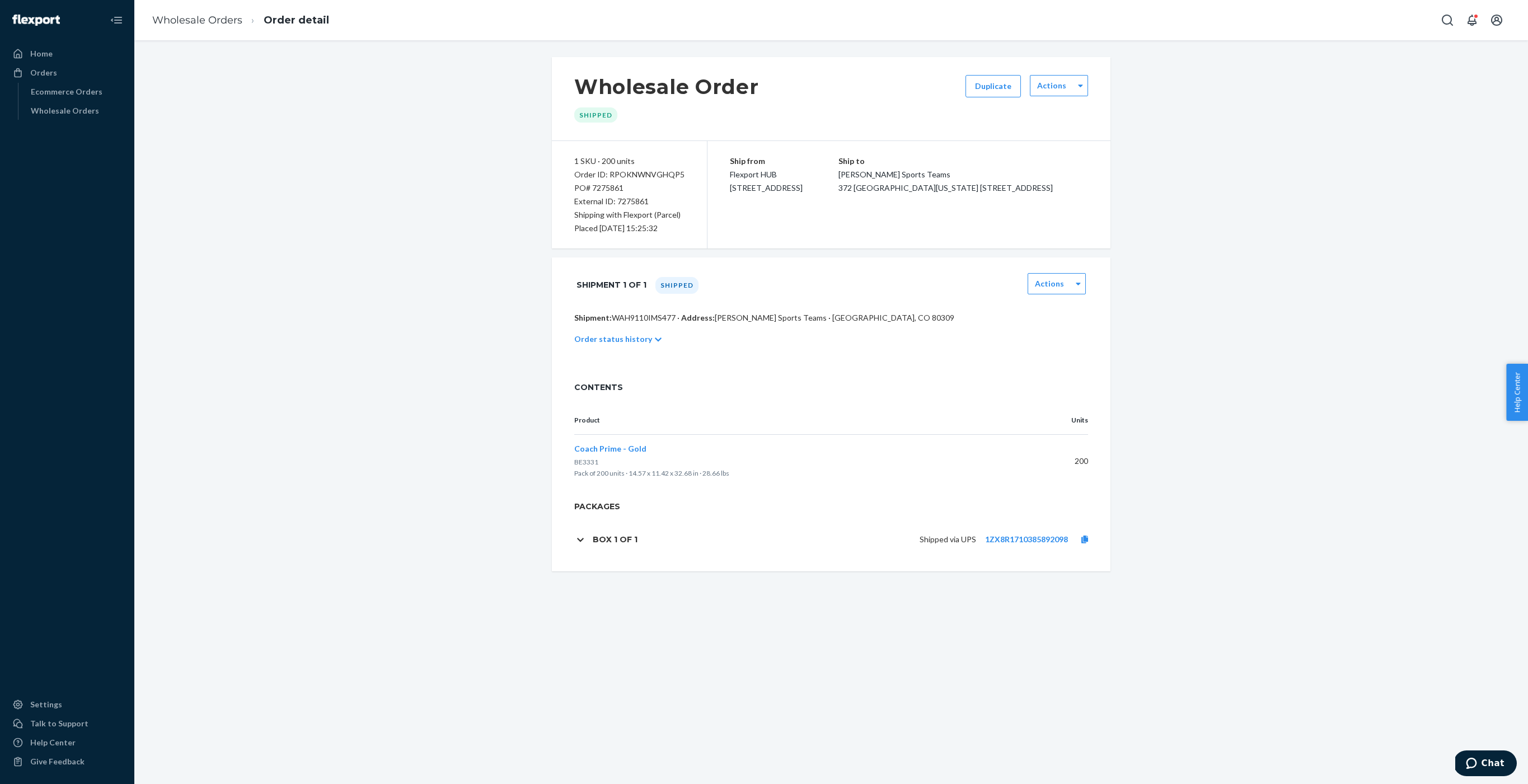
click at [612, 541] on h1 "Box 1 of 1" at bounding box center [615, 539] width 45 height 10
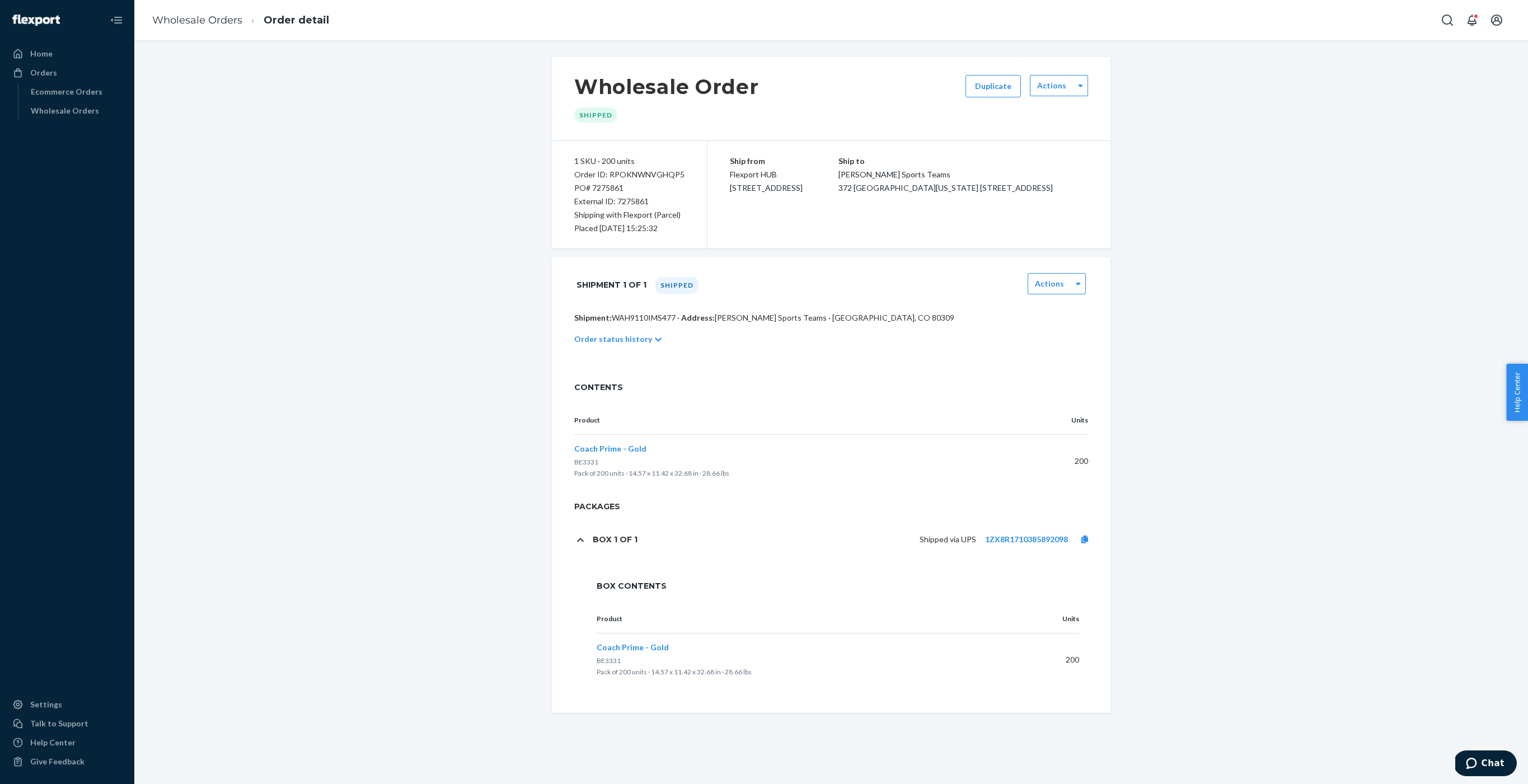
click at [612, 541] on h1 "Box 1 of 1" at bounding box center [615, 539] width 45 height 10
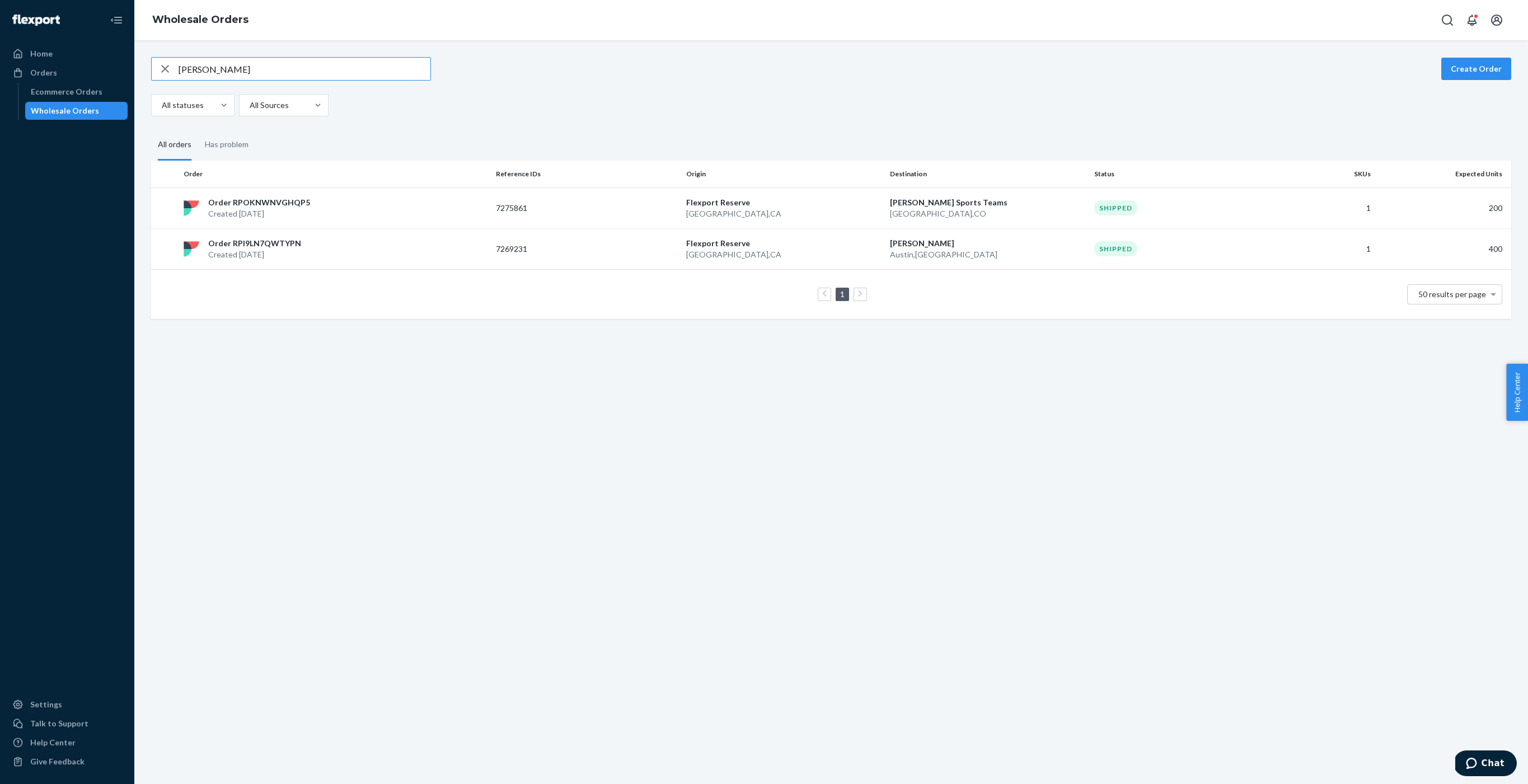
drag, startPoint x: 238, startPoint y: 69, endPoint x: 148, endPoint y: 55, distance: 91.1
click at [148, 55] on div "mike lebrias Create Order All statuses All Sources All orders Has problem Order…" at bounding box center [831, 412] width 1394 height 744
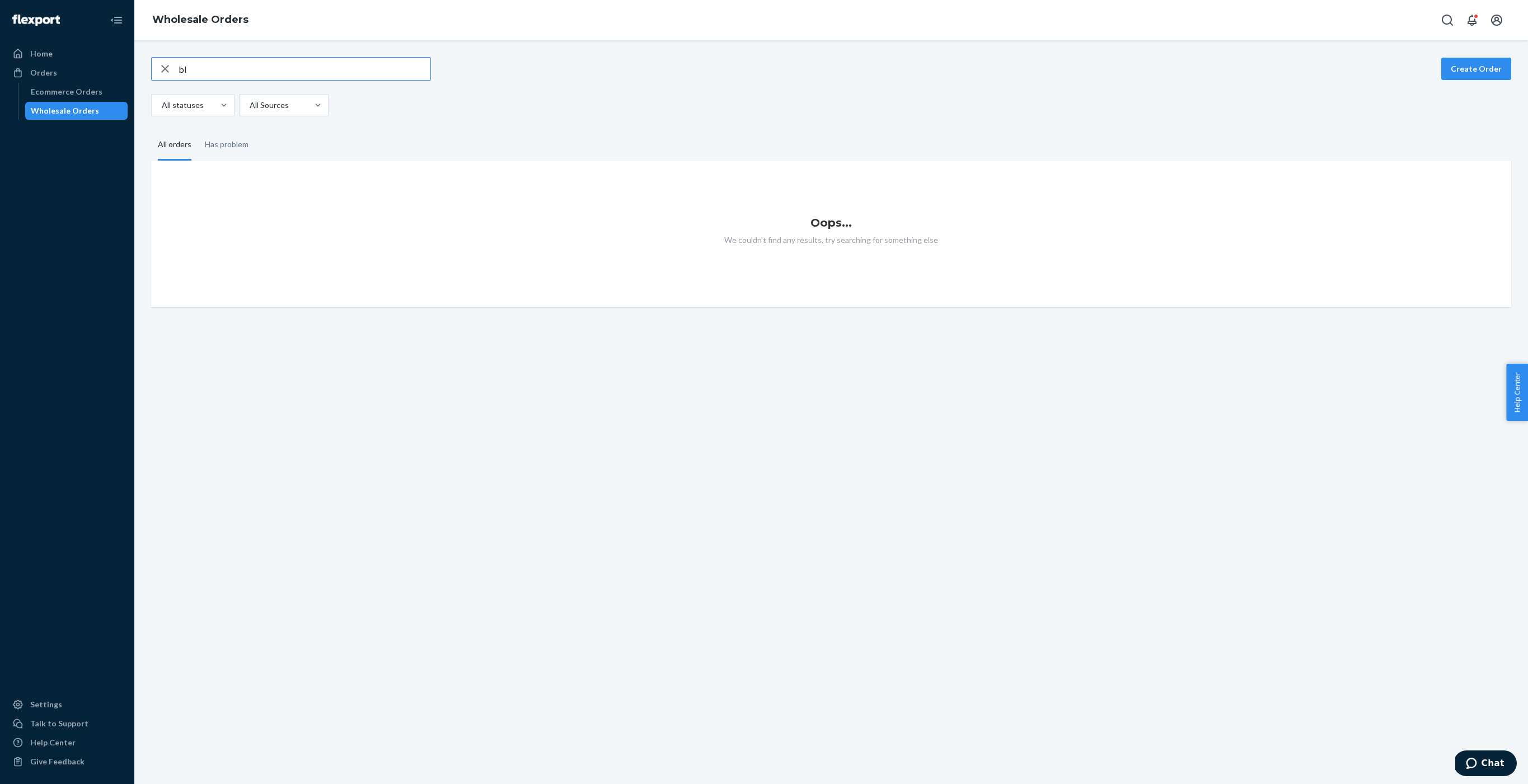
type input "b"
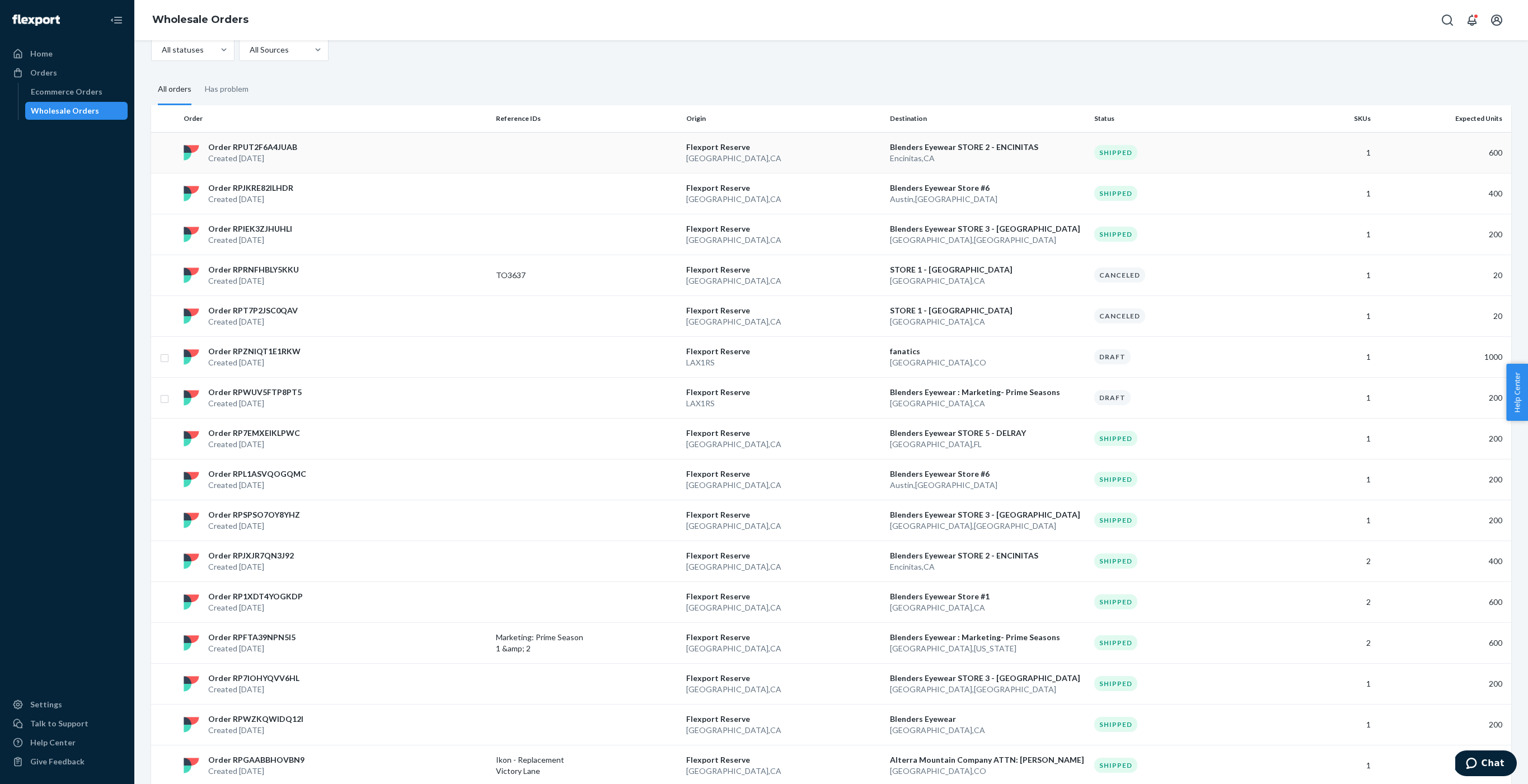
scroll to position [50, 0]
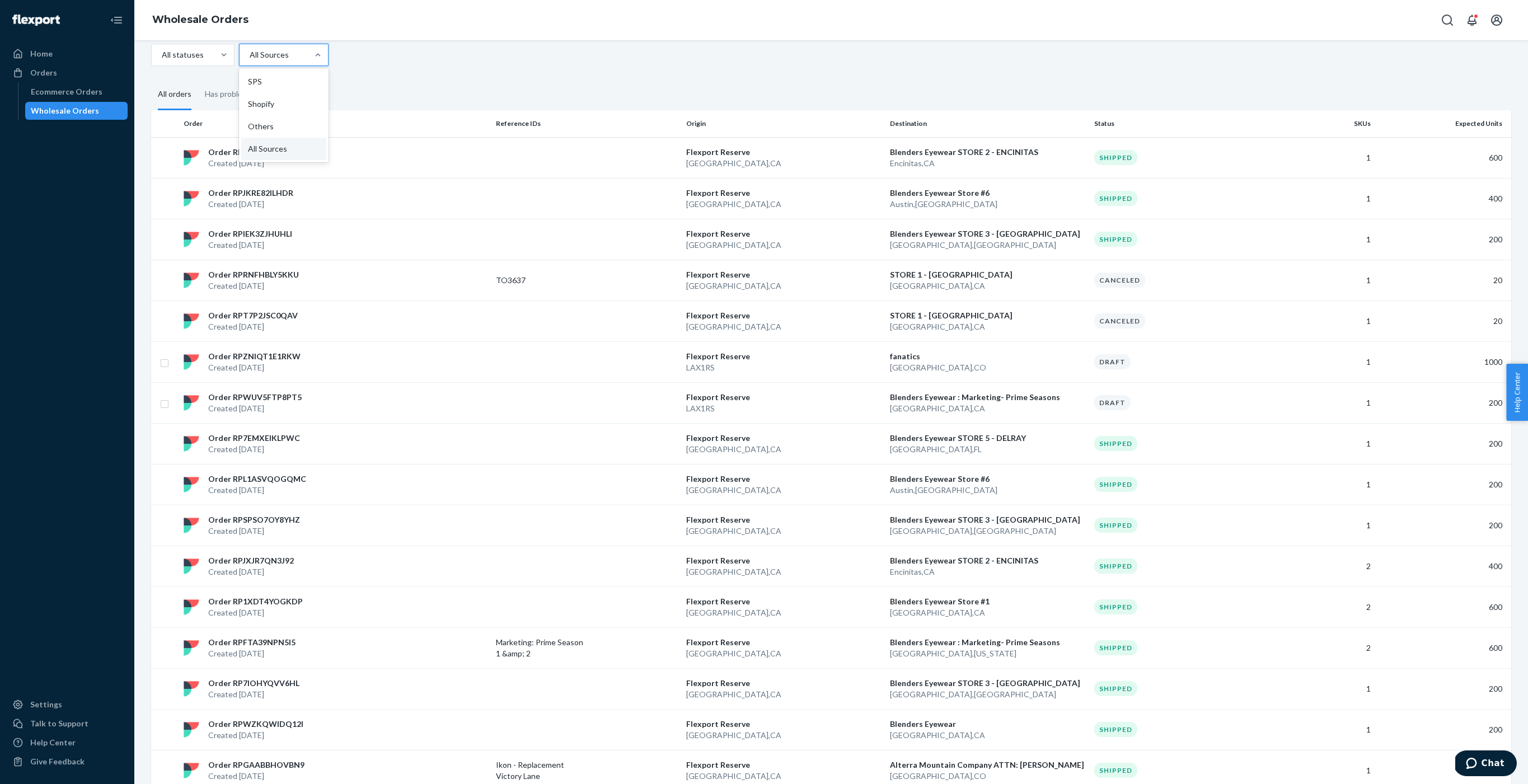
click at [262, 52] on div at bounding box center [283, 55] width 68 height 14
click at [249, 52] on input "option SPS focused, 1 of 4. 4 results available. Use Up and Down to choose opti…" at bounding box center [249, 55] width 1 height 11
click at [279, 121] on div "Others" at bounding box center [284, 127] width 85 height 22
click at [249, 62] on input "option Others focused, 3 of 4. 4 results available. Use Up and Down to choose o…" at bounding box center [249, 56] width 1 height 11
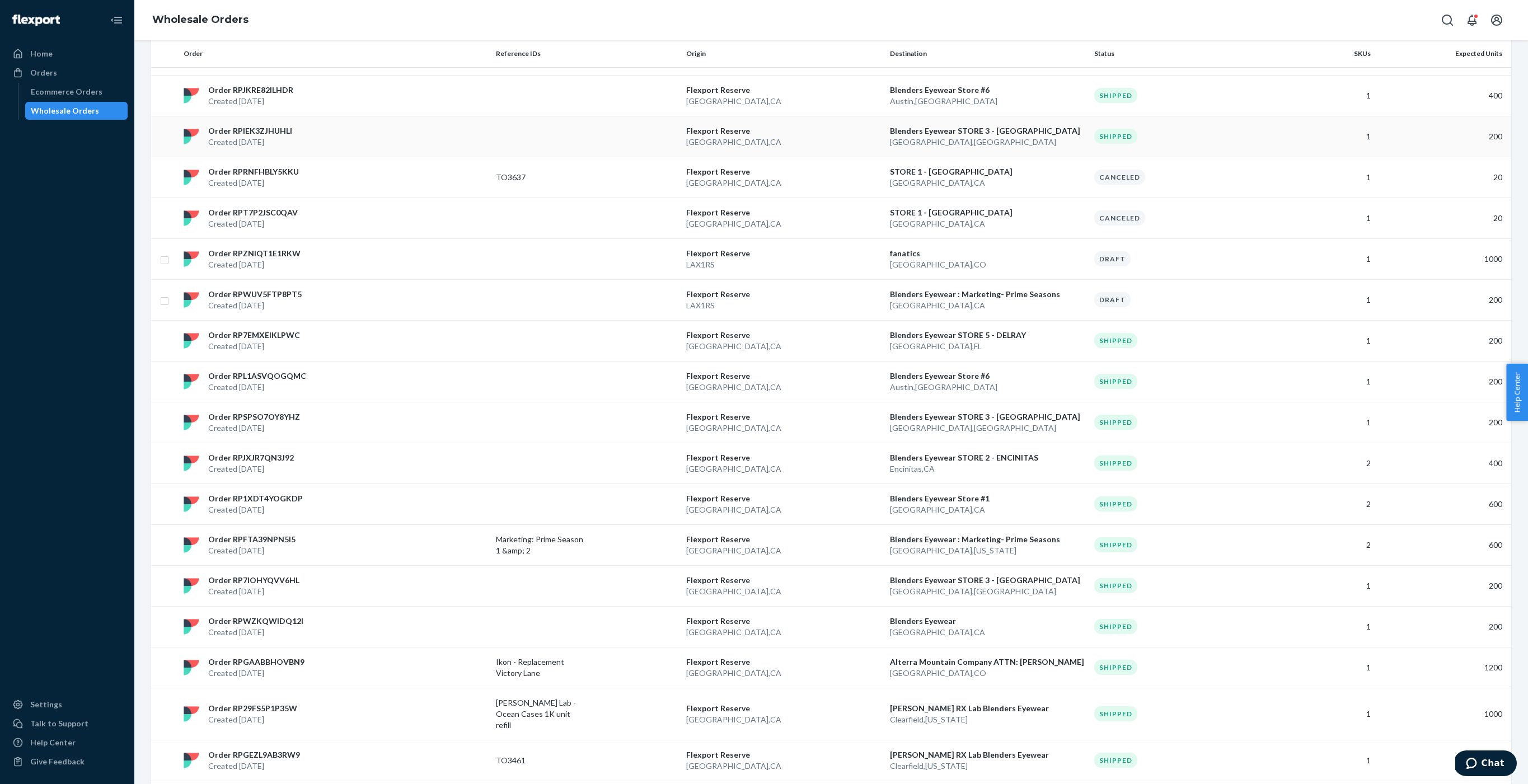
scroll to position [154, 0]
click at [269, 86] on p "Order RPJKRE82ILHDR" at bounding box center [251, 89] width 85 height 11
